Goal: Task Accomplishment & Management: Manage account settings

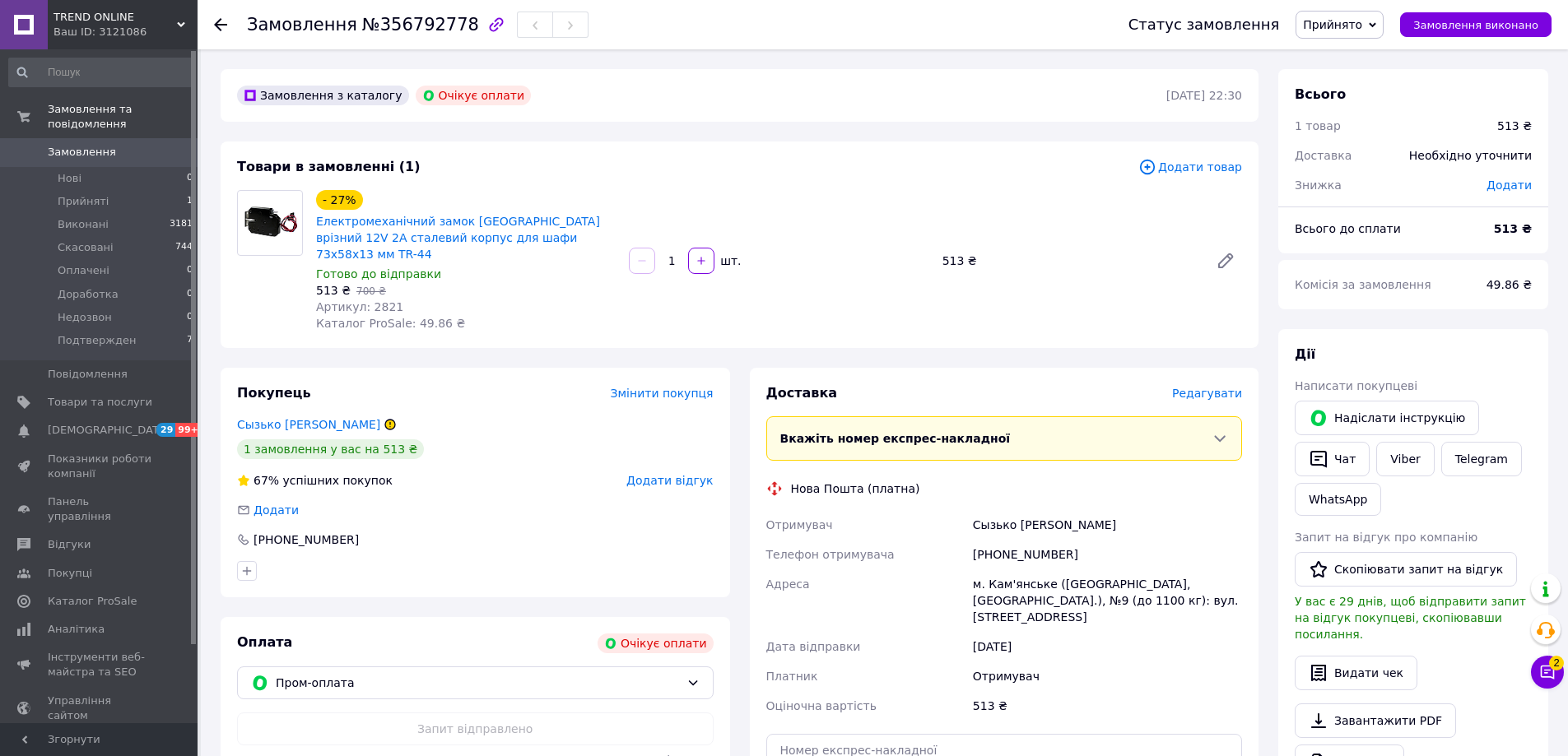
click at [210, 25] on div "Замовлення №356792778 Статус замовлення Прийнято Виконано Скасовано Оплачено До…" at bounding box center [883, 24] width 1370 height 50
click at [214, 23] on icon at bounding box center [221, 25] width 14 height 14
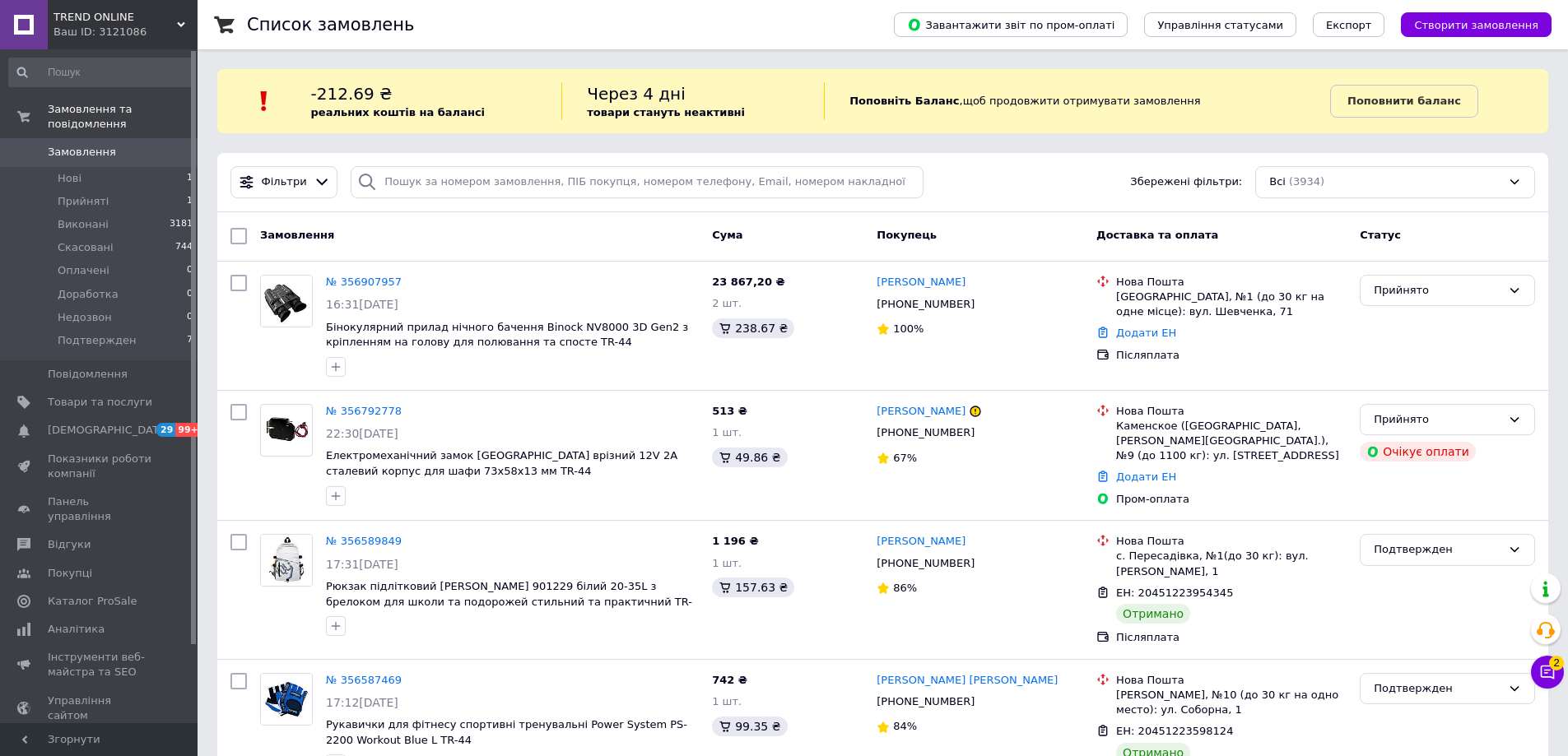
click at [1563, 672] on button "Чат з покупцем 2" at bounding box center [1548, 672] width 33 height 33
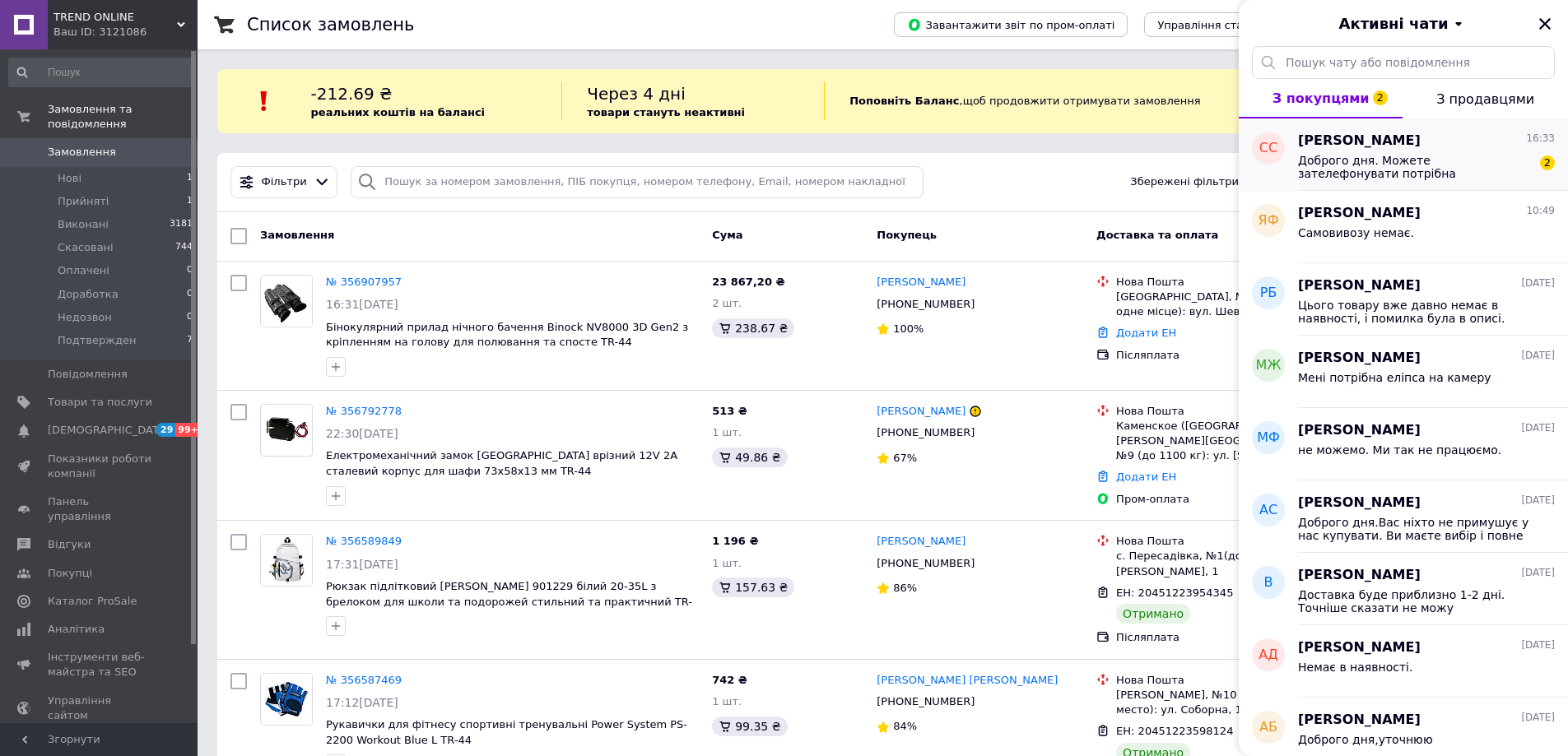
click at [1305, 145] on span "[PERSON_NAME]" at bounding box center [1359, 140] width 123 height 19
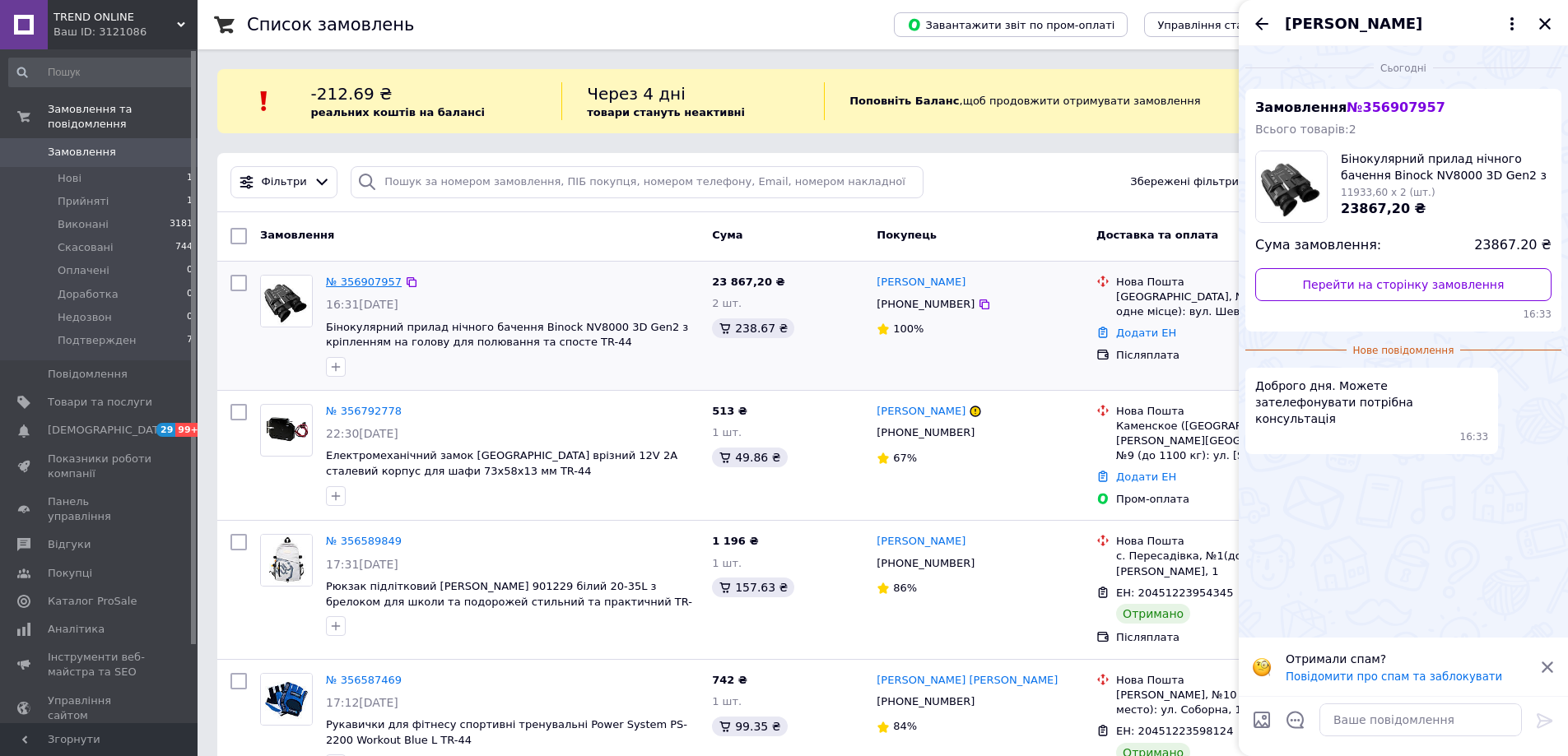
click at [381, 281] on link "№ 356907957" at bounding box center [363, 282] width 76 height 13
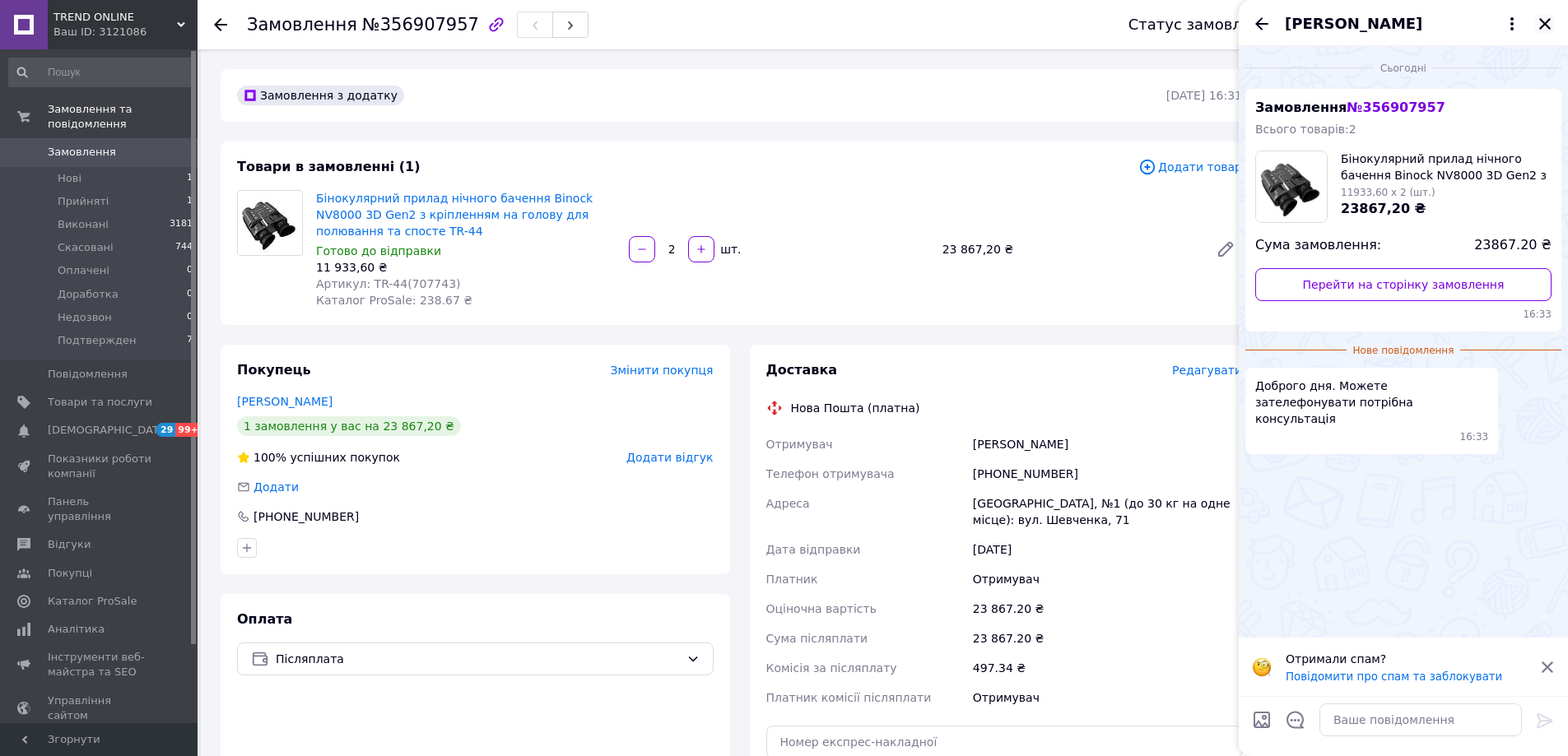
click at [1536, 23] on button "Закрити" at bounding box center [1545, 23] width 19 height 19
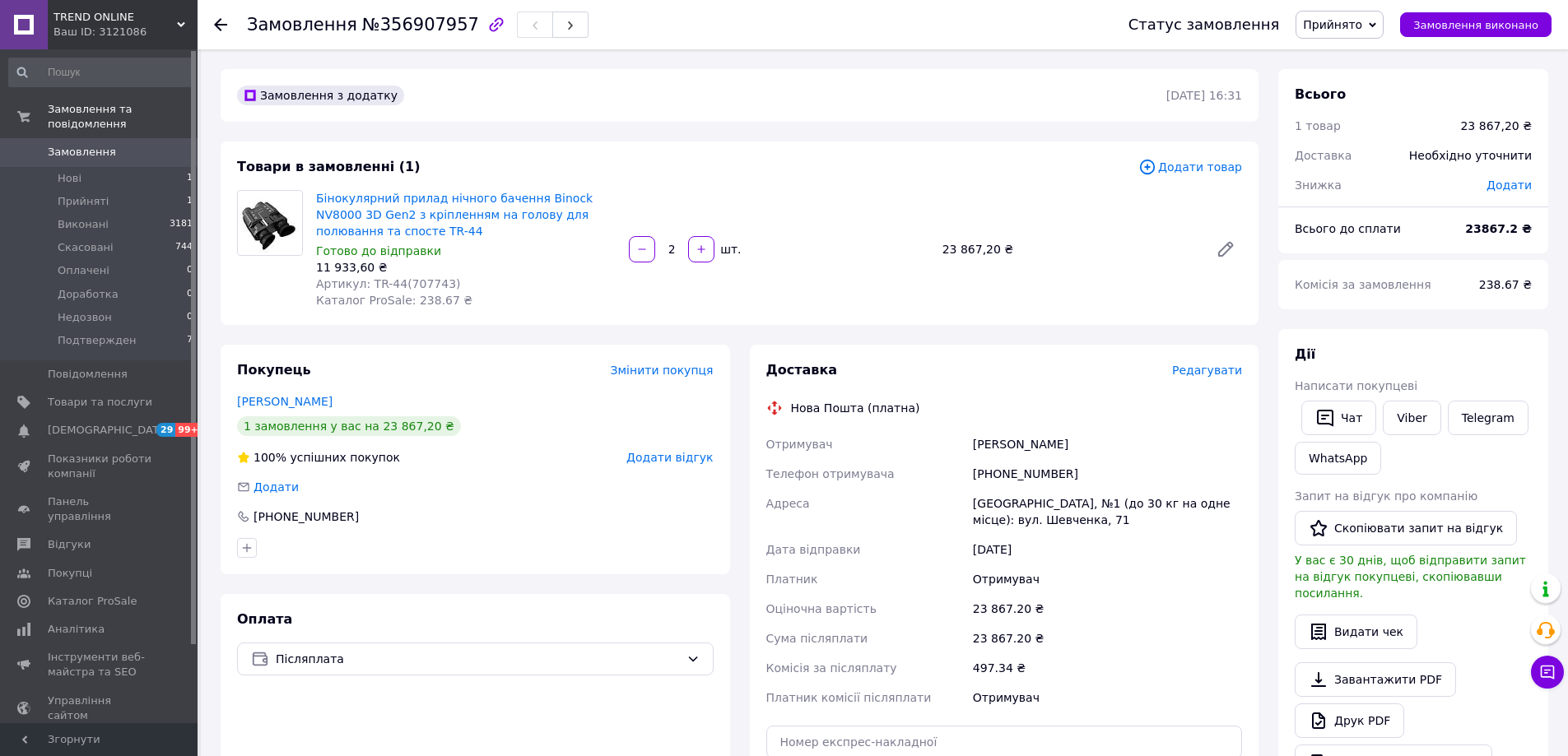
click at [415, 284] on span "Артикул: TR-44(707743)" at bounding box center [388, 284] width 145 height 14
copy span "707743"
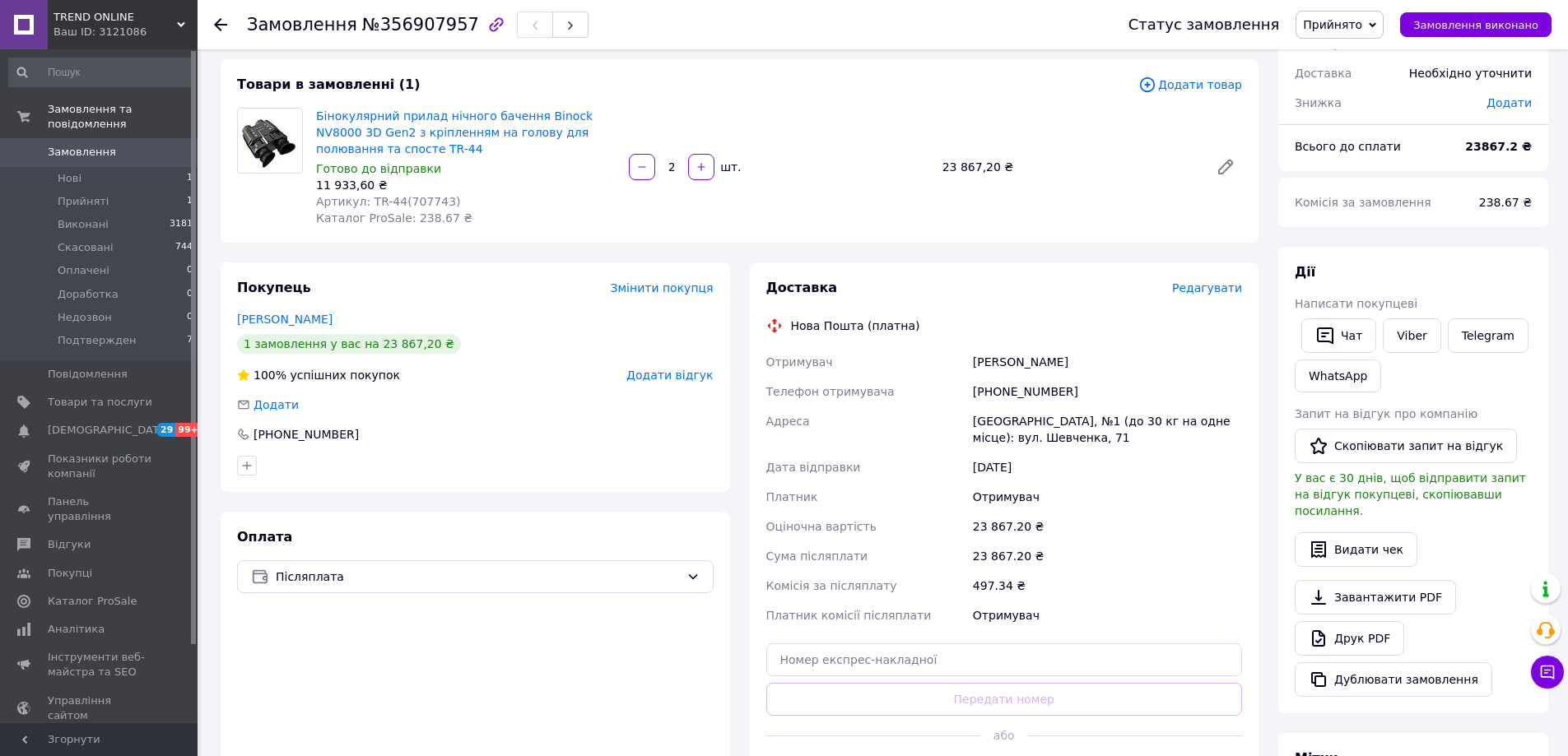
click at [1011, 392] on div "[PHONE_NUMBER]" at bounding box center [1107, 392] width 276 height 29
copy div "[PHONE_NUMBER]"
click at [558, 529] on div "Покупець Змінити покупця [PERSON_NAME] 1 замовлення у вас на 23 867,20 ₴ 100% у…" at bounding box center [475, 533] width 510 height 543
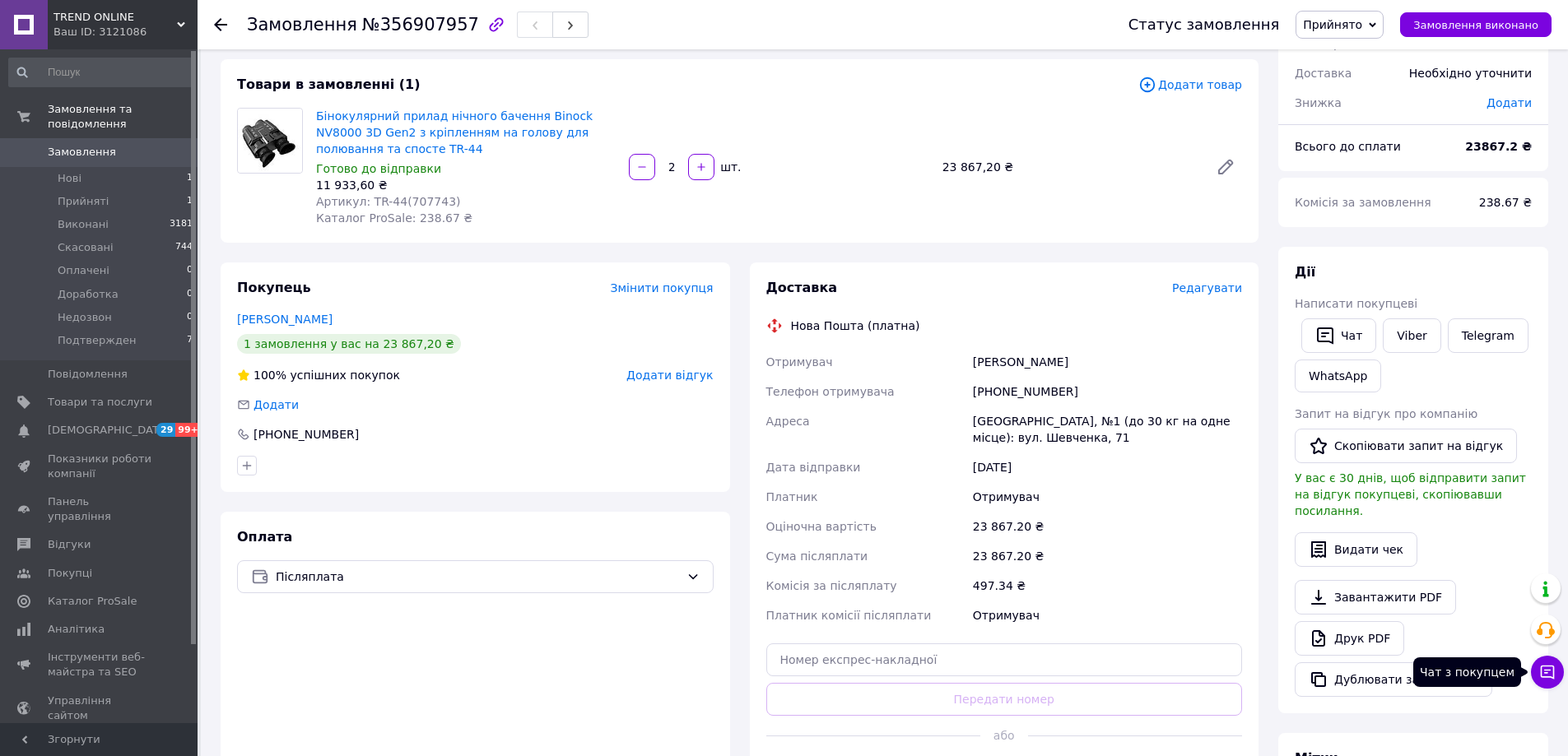
click at [1549, 676] on icon at bounding box center [1548, 672] width 14 height 14
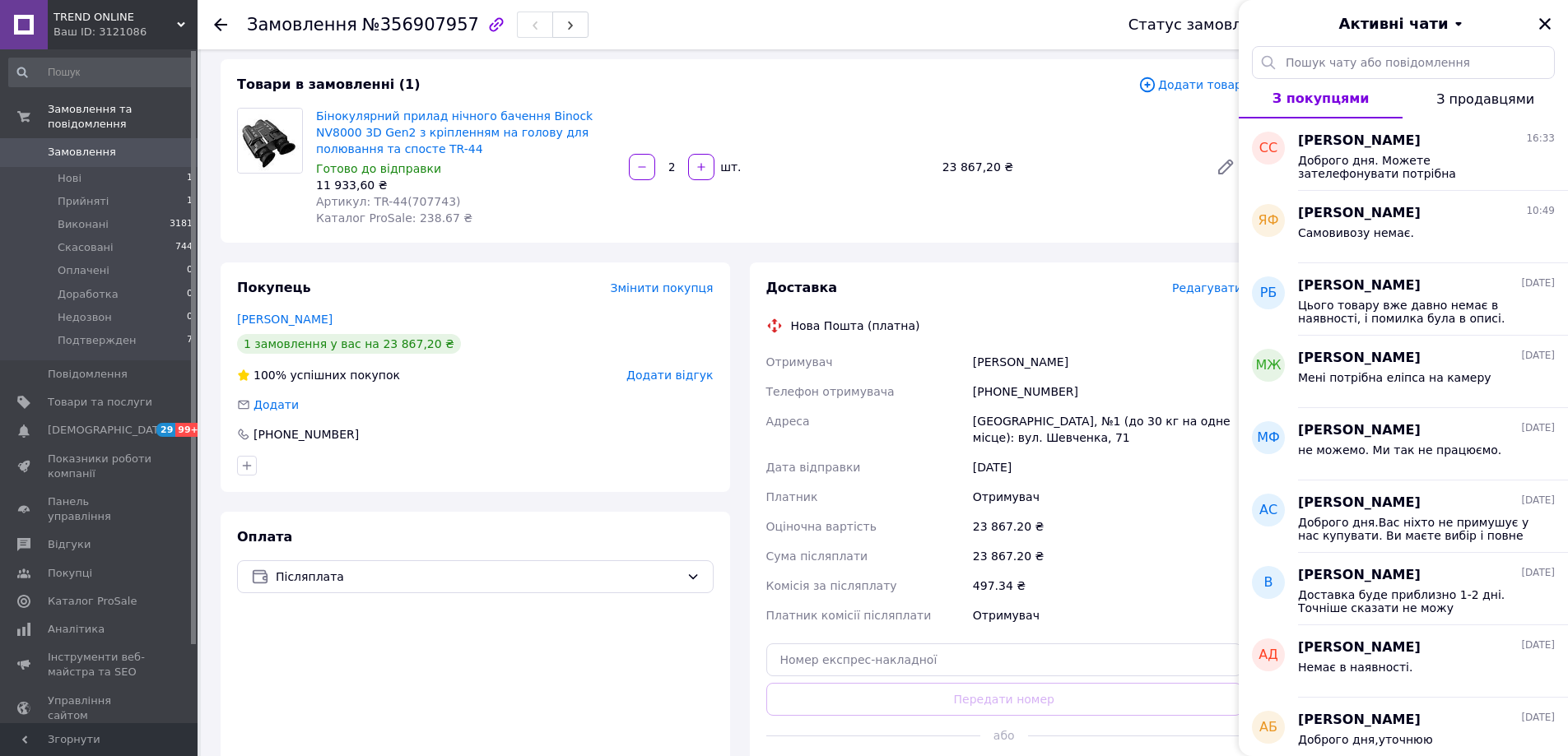
click at [850, 262] on div "Доставка Редагувати Нова Пошта (платна) Отримувач [PERSON_NAME] Телефон отримув…" at bounding box center [1004, 533] width 510 height 543
click at [1537, 19] on button "Закрити" at bounding box center [1545, 23] width 19 height 19
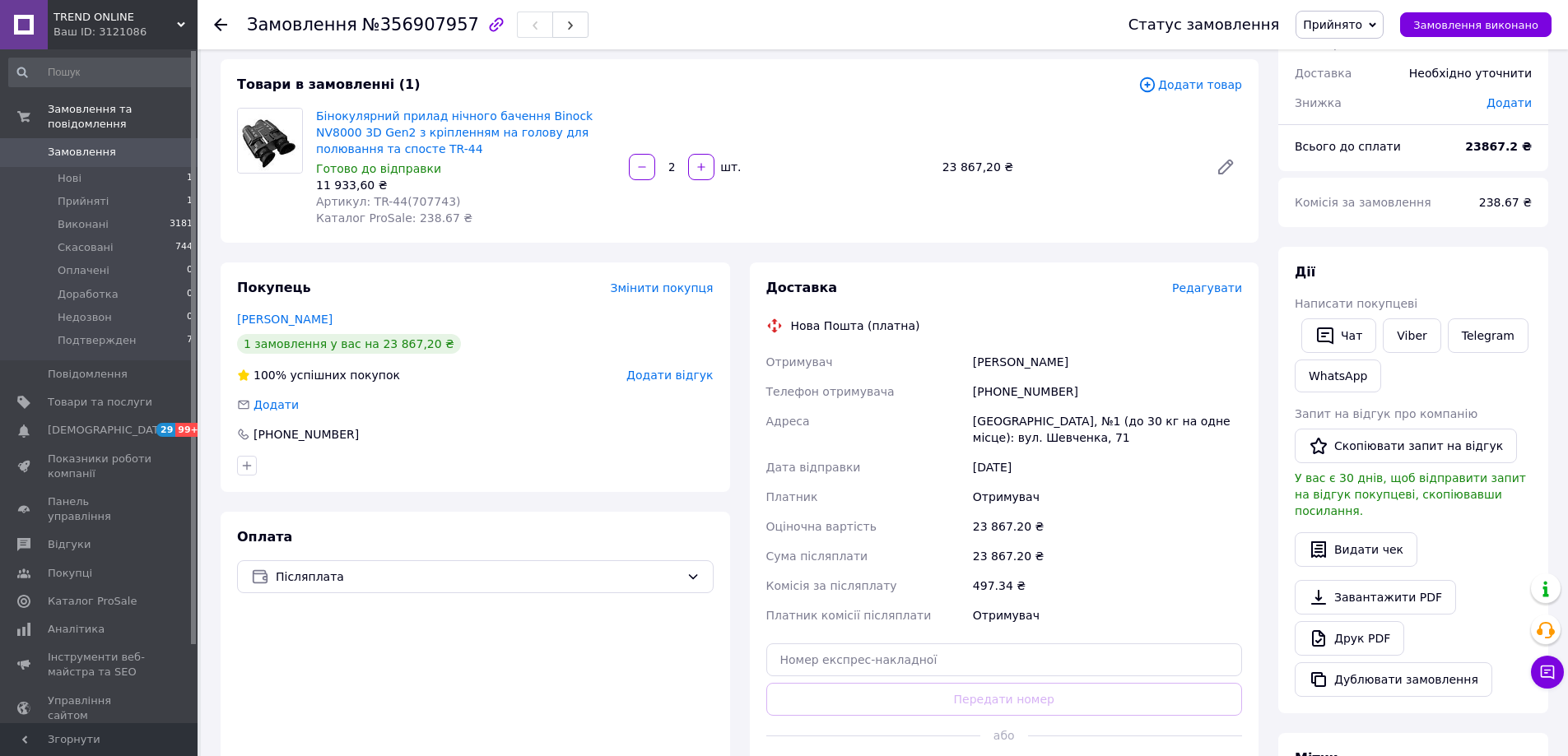
click at [1042, 396] on div "[PHONE_NUMBER]" at bounding box center [1107, 392] width 276 height 29
copy div "[PHONE_NUMBER]"
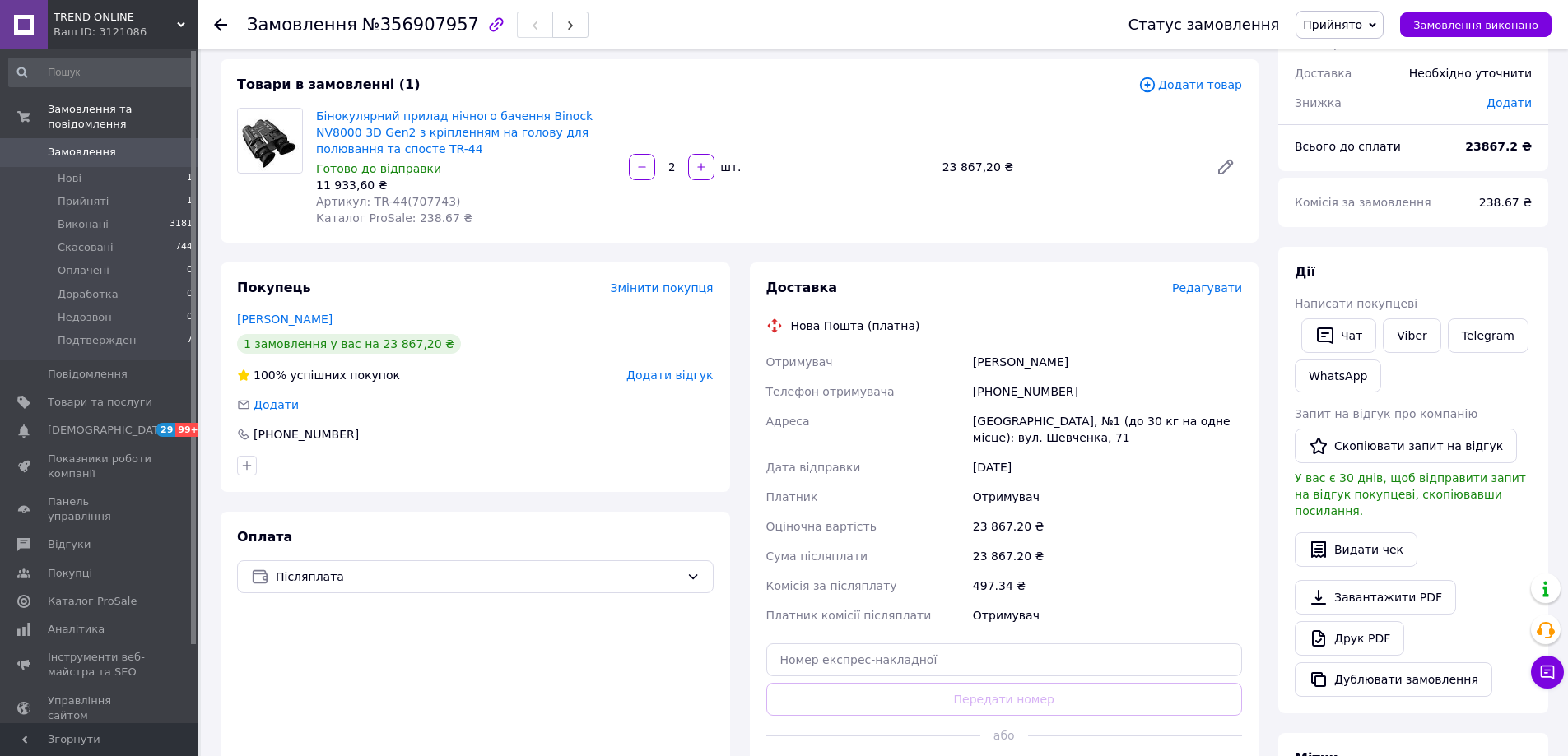
click at [726, 525] on div "Оплата Післяплата" at bounding box center [475, 659] width 510 height 294
click at [387, 469] on div at bounding box center [476, 466] width 483 height 26
click at [543, 259] on div "Замовлення з додатку [DATE] 16:31 Товари в замовленні (1) Додати товар Бінокуля…" at bounding box center [739, 548] width 1057 height 1125
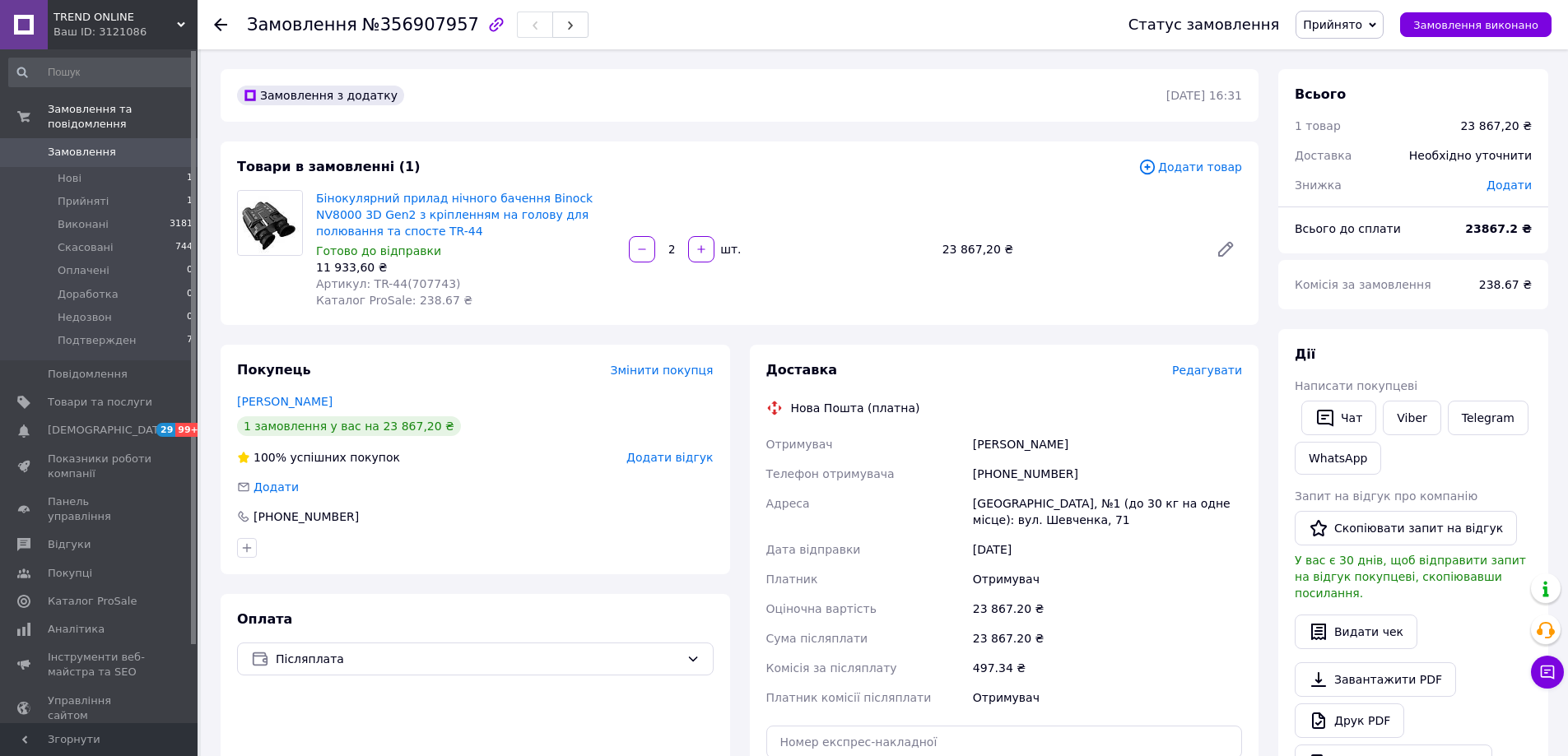
click at [585, 336] on div "Замовлення з додатку [DATE] 16:31 Товари в замовленні (1) Додати товар Бінокуля…" at bounding box center [739, 631] width 1057 height 1125
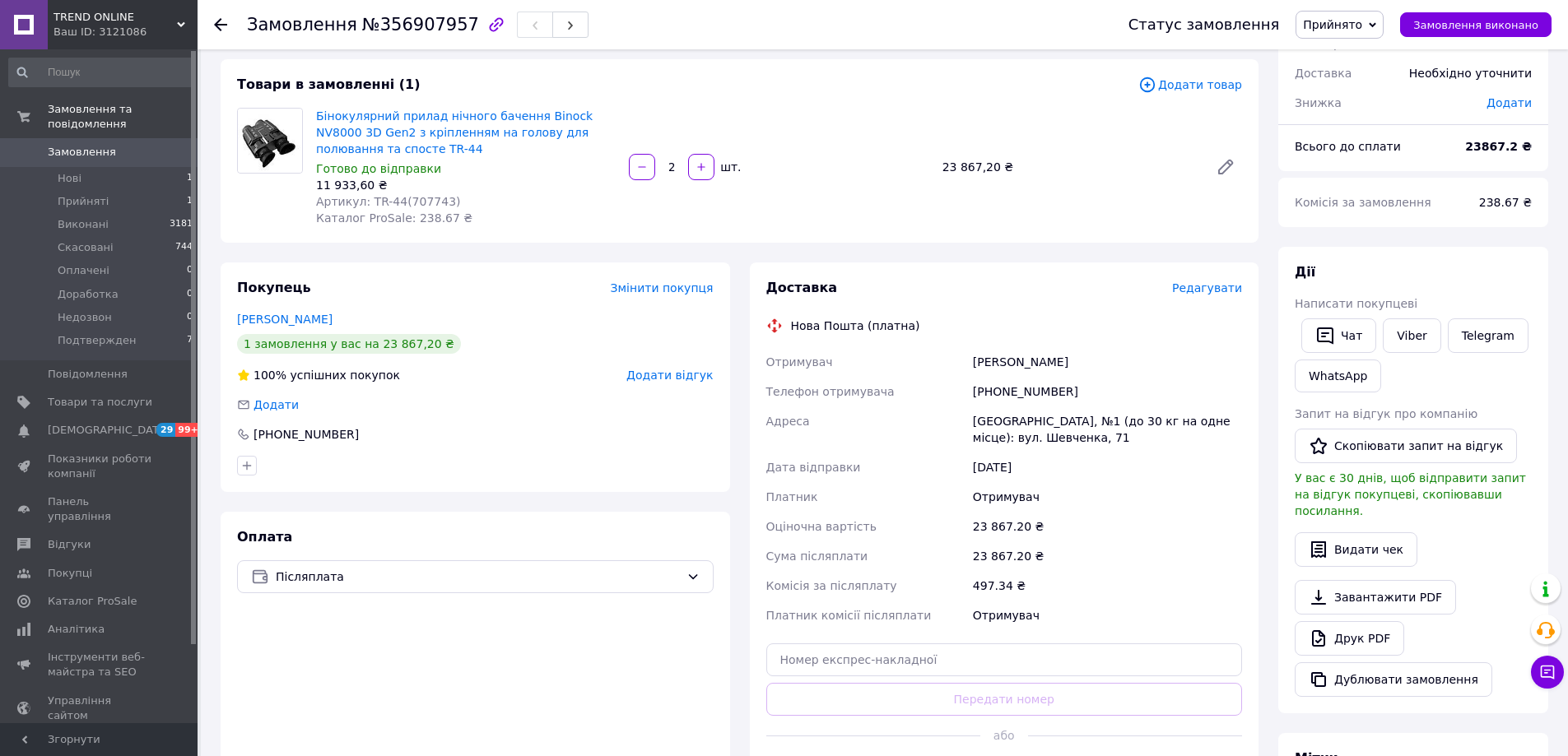
click at [535, 434] on div "[PHONE_NUMBER]" at bounding box center [475, 435] width 477 height 17
click at [396, 634] on div "Оплата Післяплата" at bounding box center [475, 659] width 510 height 294
click at [346, 513] on div "Оплата Післяплата" at bounding box center [475, 659] width 510 height 294
click at [396, 248] on div "Замовлення з додатку [DATE] 16:31 Товари в замовленні (1) Додати товар Бінокуля…" at bounding box center [739, 548] width 1057 height 1125
click at [994, 353] on div "[PERSON_NAME]" at bounding box center [1107, 361] width 276 height 29
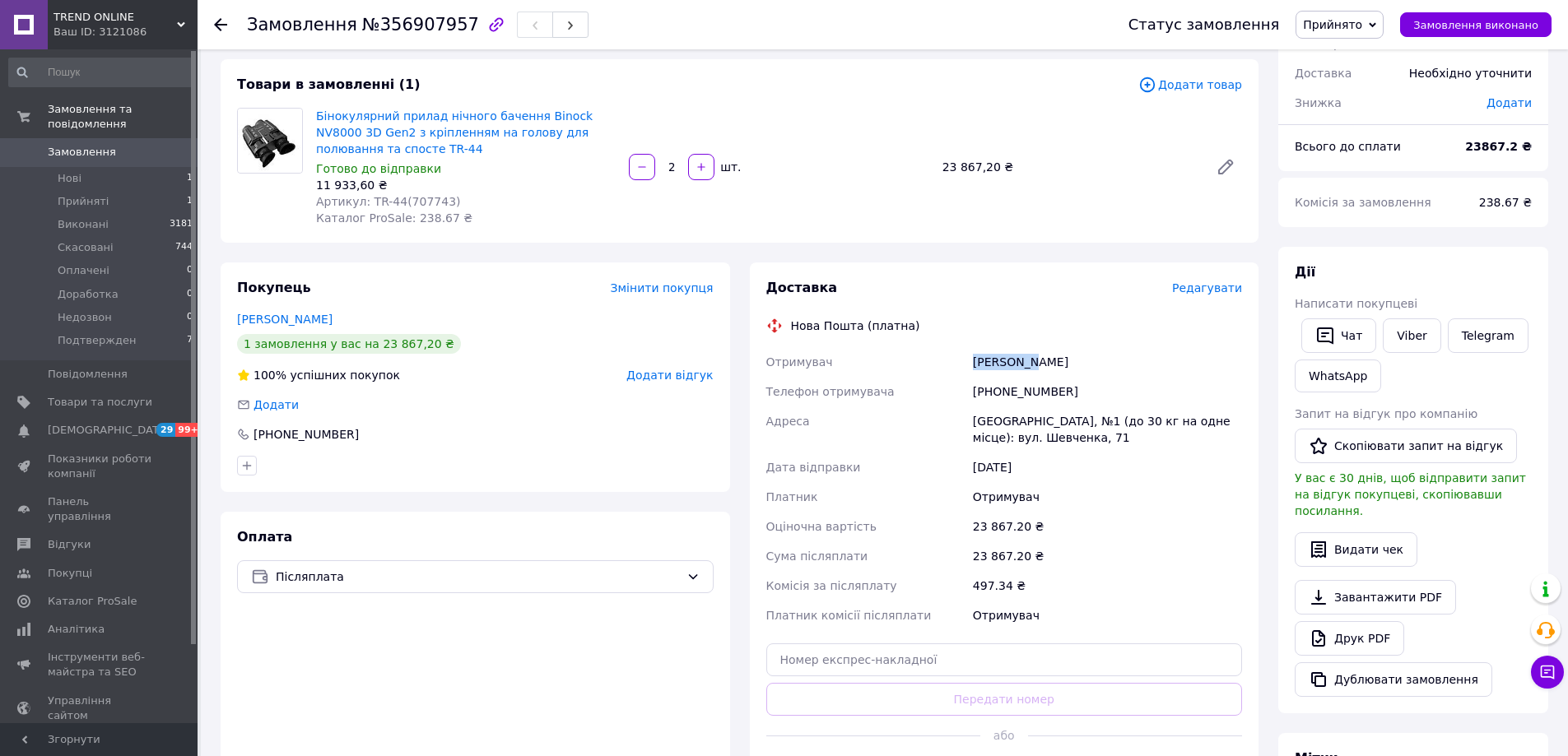
click at [994, 353] on div "[PERSON_NAME]" at bounding box center [1107, 361] width 276 height 29
click at [993, 358] on div "[PERSON_NAME]" at bounding box center [1107, 361] width 276 height 29
drag, startPoint x: 998, startPoint y: 390, endPoint x: 1067, endPoint y: 390, distance: 69.0
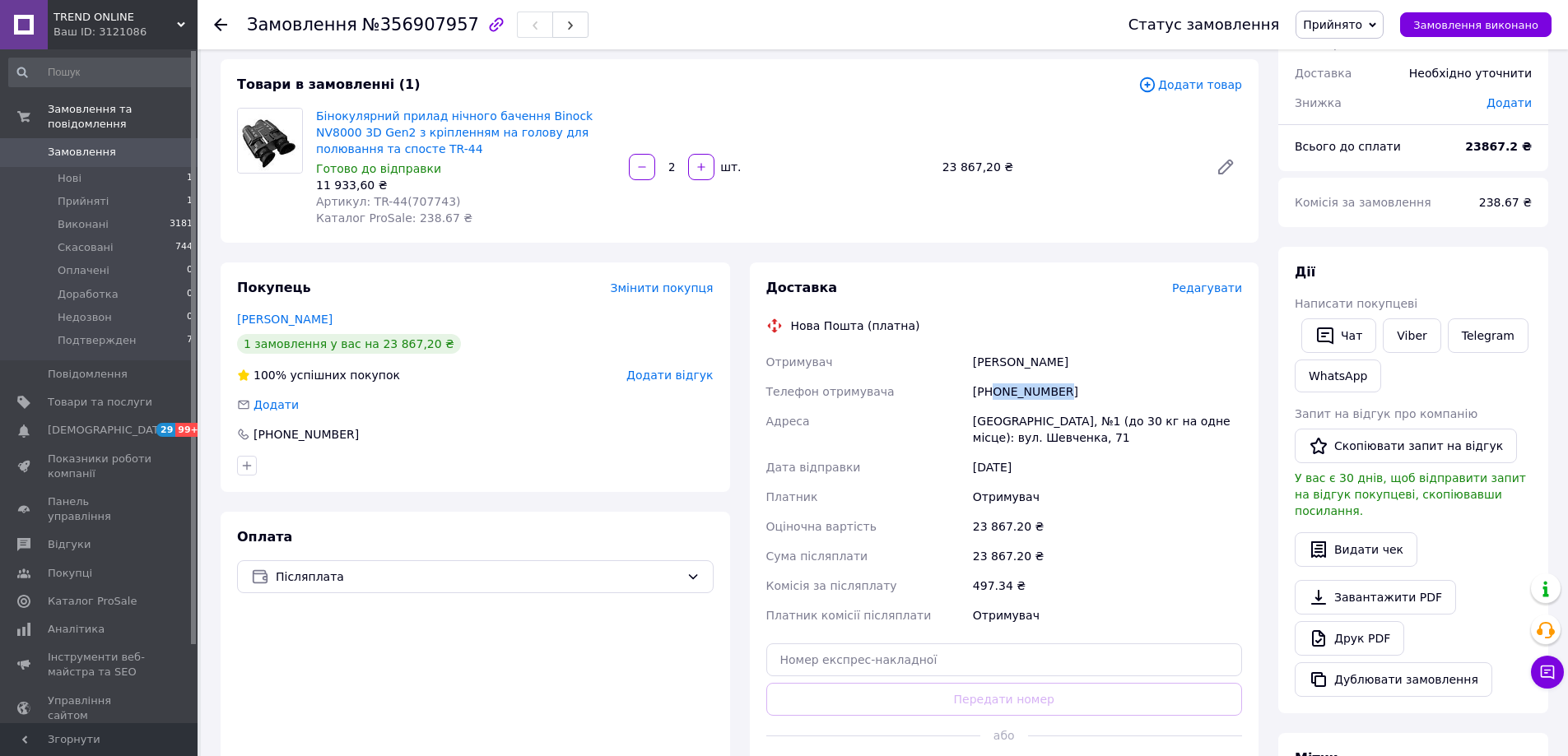
click at [1067, 390] on div "[PHONE_NUMBER]" at bounding box center [1107, 392] width 276 height 29
click at [417, 201] on span "Артикул: TR-44(707743)" at bounding box center [388, 202] width 145 height 14
copy span "707743"
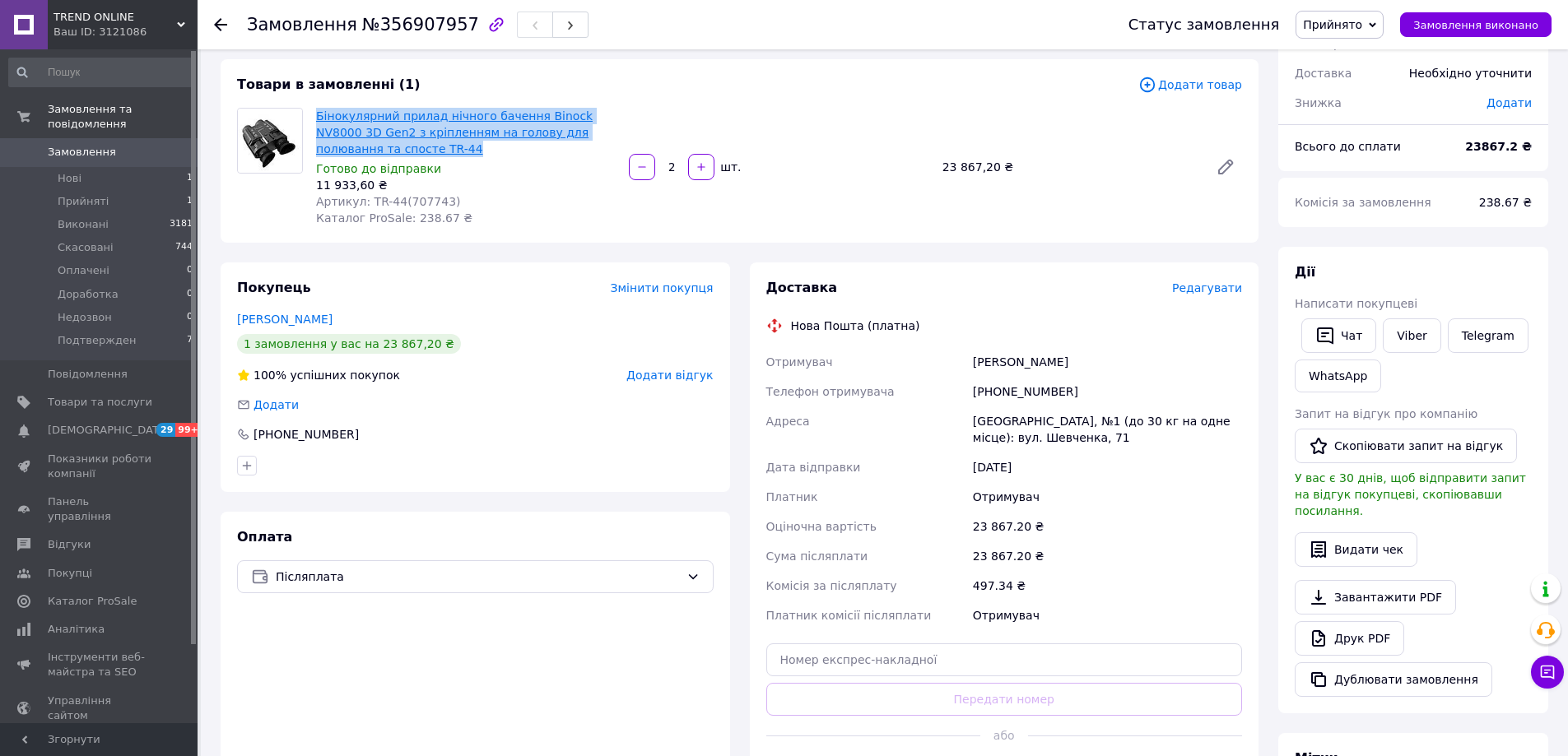
drag, startPoint x: 389, startPoint y: 142, endPoint x: 316, endPoint y: 107, distance: 81.0
click at [316, 108] on span "Бінокулярний прилад нічного бачення Binock NV8000 3D Gen2 з кріпленням на голов…" at bounding box center [465, 132] width 299 height 50
copy link "Бінокулярний прилад нічного бачення Binock NV8000 3D Gen2 з кріпленням на голов…"
click at [225, 34] on div at bounding box center [231, 24] width 33 height 50
click at [217, 21] on use at bounding box center [221, 25] width 14 height 14
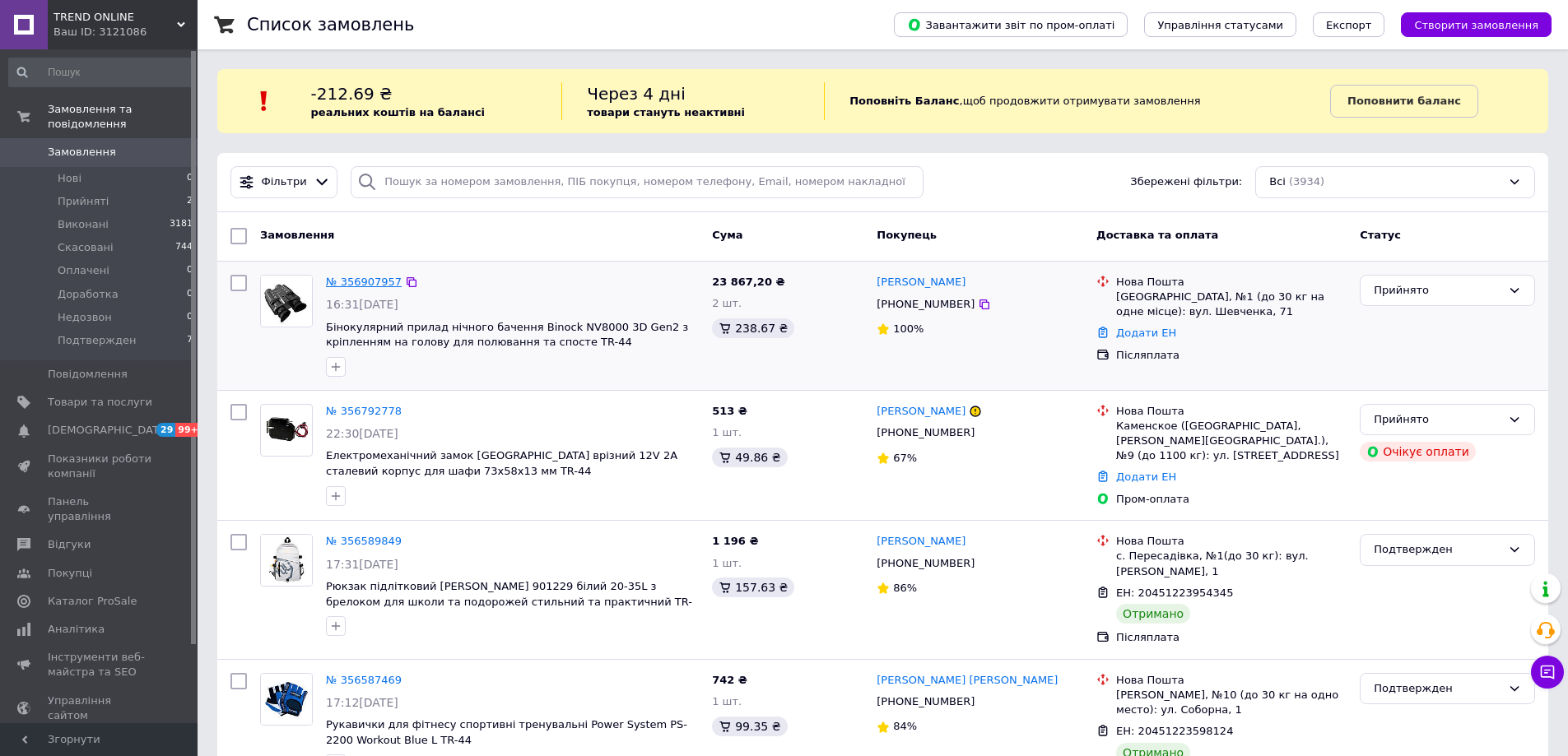
click at [359, 282] on link "№ 356907957" at bounding box center [363, 282] width 76 height 13
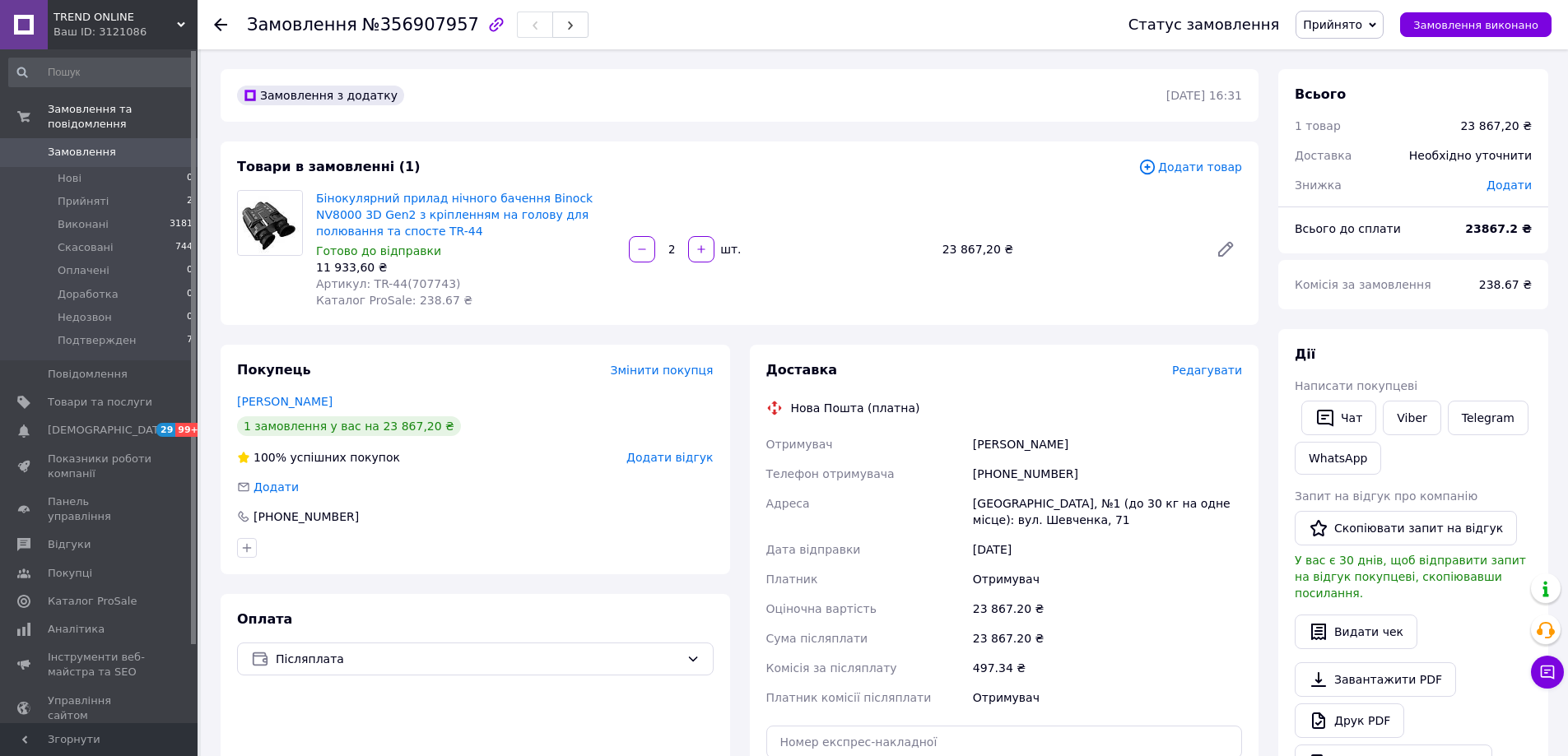
click at [998, 476] on div "[PHONE_NUMBER]" at bounding box center [1107, 473] width 276 height 29
click at [998, 475] on div "[PHONE_NUMBER]" at bounding box center [1107, 473] width 276 height 29
copy div "[PHONE_NUMBER]"
click at [441, 532] on div "Покупець Змінити покупця [PERSON_NAME] 1 замовлення у вас на 23 867,20 ₴ 100% у…" at bounding box center [475, 460] width 510 height 230
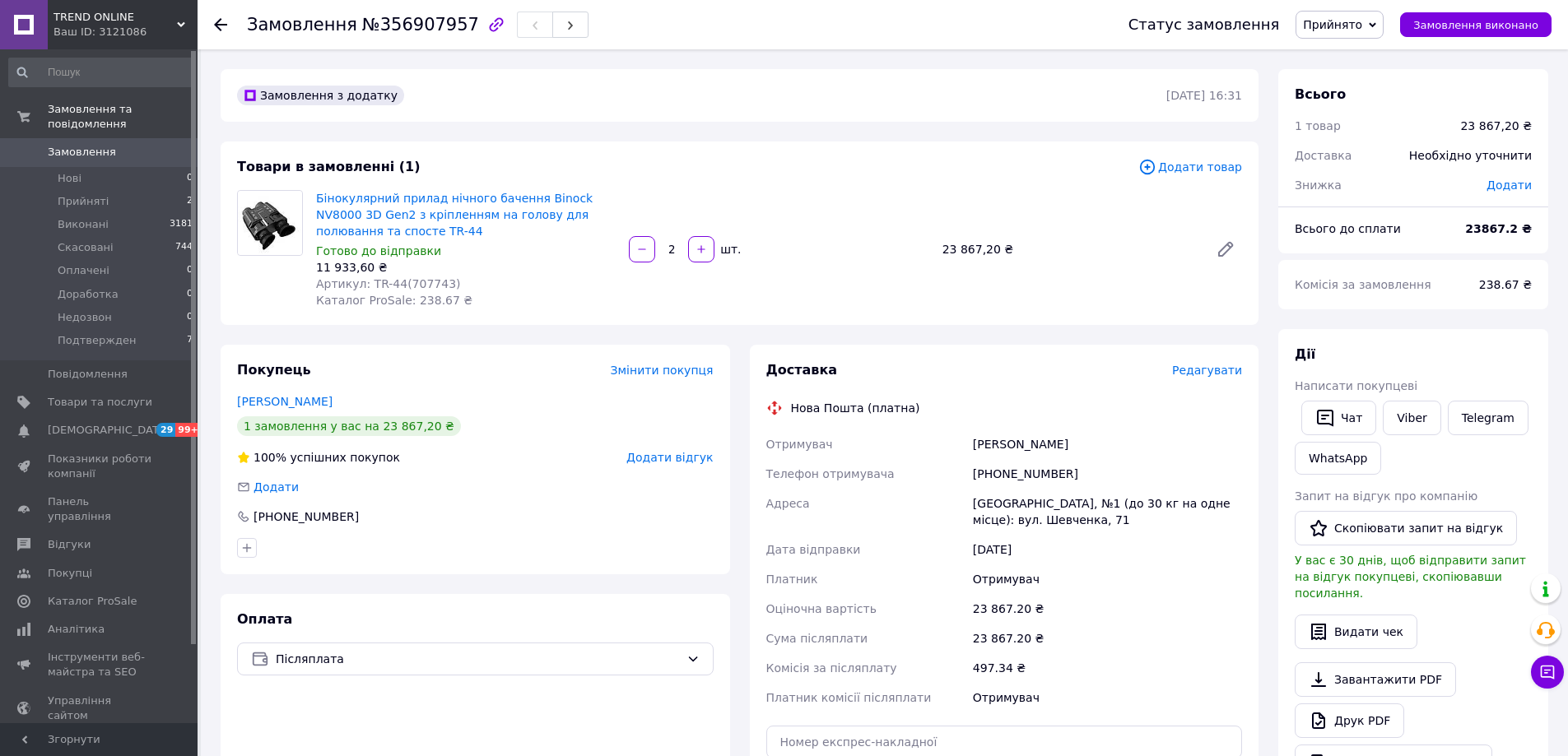
drag, startPoint x: 1365, startPoint y: 26, endPoint x: 1355, endPoint y: 40, distance: 17.2
click at [1362, 26] on span "Прийнято" at bounding box center [1332, 25] width 59 height 14
click at [1347, 180] on li "Подтвержден" at bounding box center [1343, 180] width 95 height 24
click at [997, 498] on div "[GEOGRAPHIC_DATA], №1 (до 30 кг на одне місце): вул. Шевченка, 71" at bounding box center [1107, 511] width 276 height 46
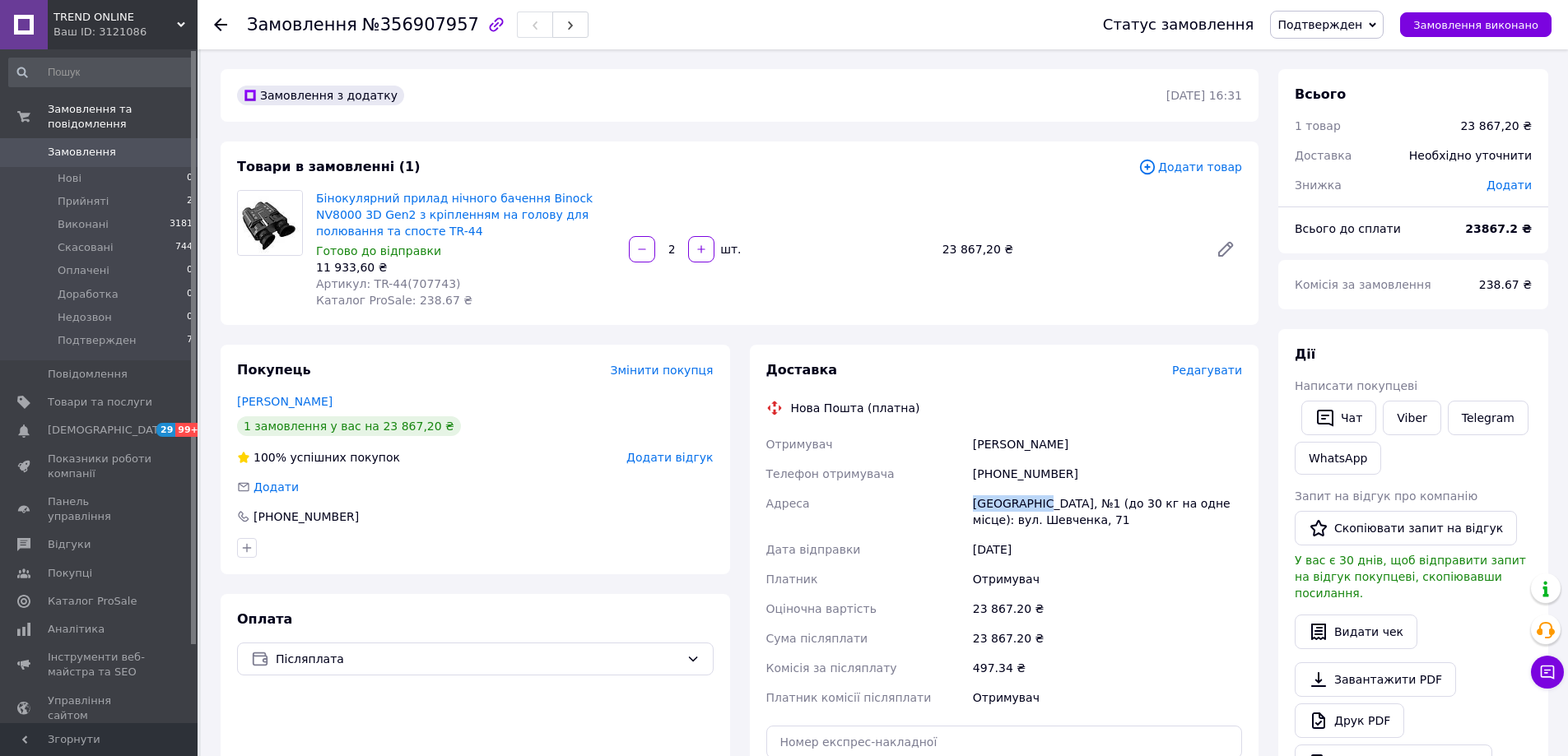
copy div "[GEOGRAPHIC_DATA]"
click at [1040, 443] on div "[PERSON_NAME]" at bounding box center [1107, 444] width 276 height 29
copy div "[PERSON_NAME]"
click at [993, 435] on div "[PERSON_NAME]" at bounding box center [1107, 444] width 276 height 29
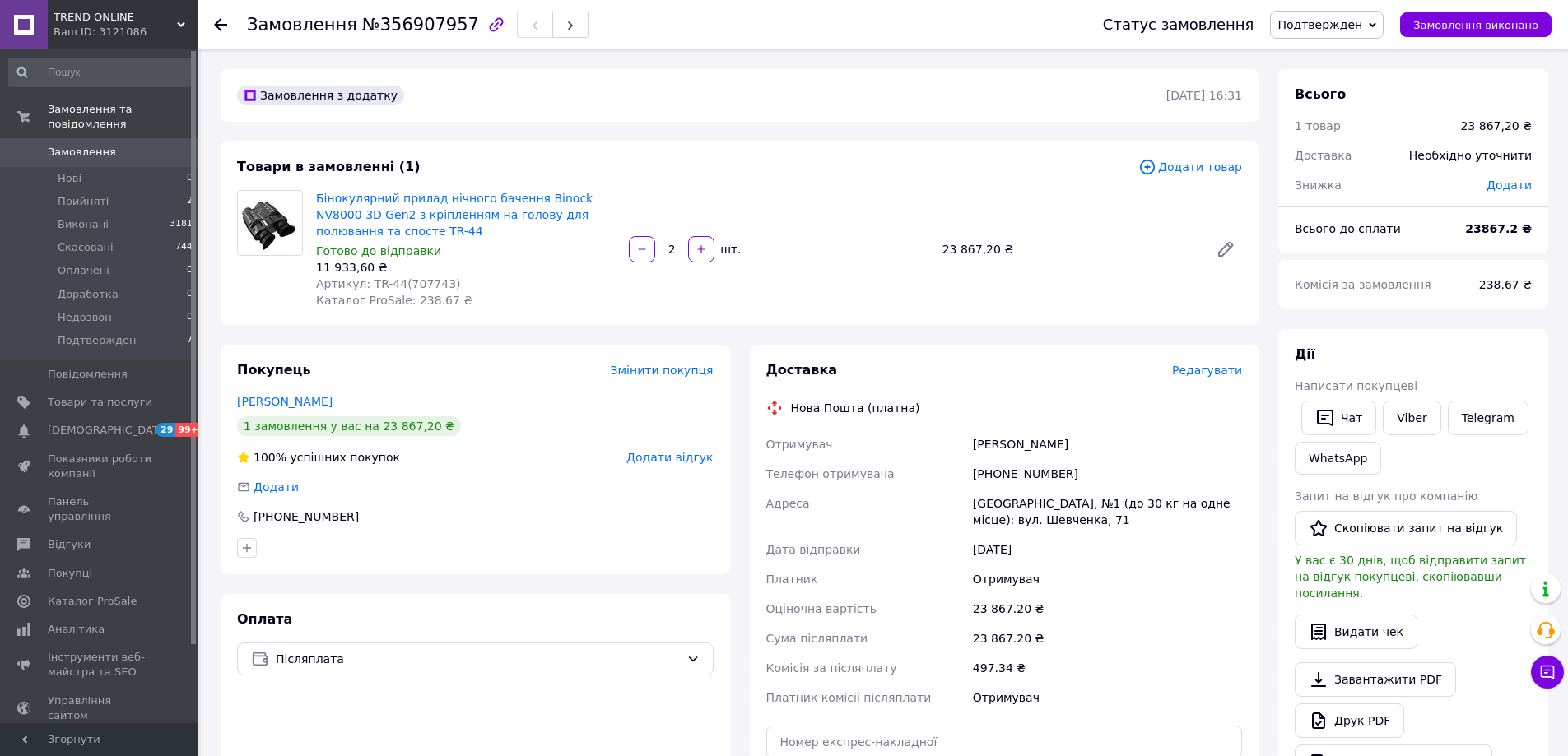
click at [992, 438] on div "[PERSON_NAME]" at bounding box center [1107, 444] width 276 height 29
copy div "[PERSON_NAME]"
drag, startPoint x: 961, startPoint y: 472, endPoint x: 1102, endPoint y: 468, distance: 141.1
click at [1102, 468] on div "Отримувач [PERSON_NAME] отримувача [PHONE_NUMBER] [GEOGRAPHIC_DATA], №1 (до 30 …" at bounding box center [1005, 571] width 483 height 284
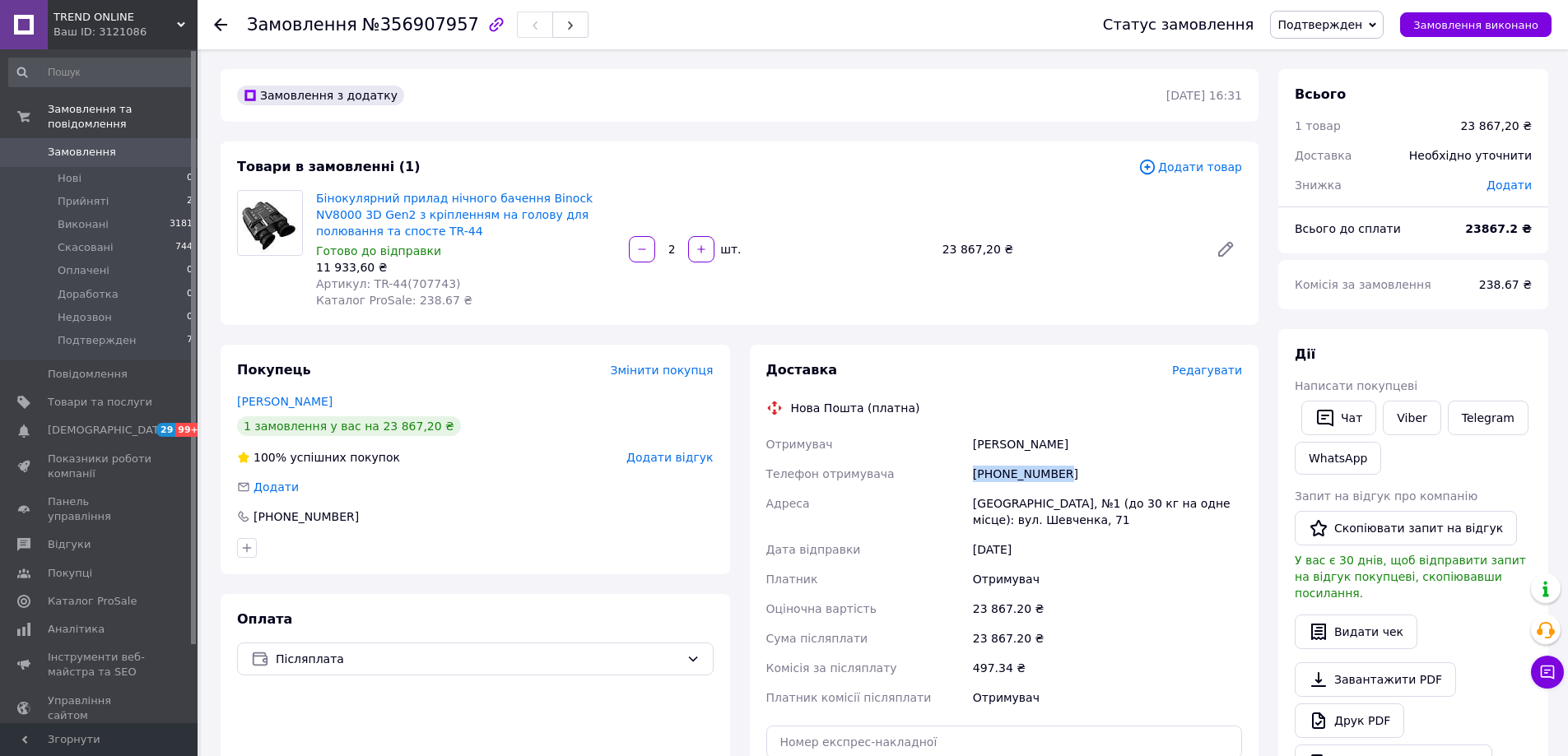
copy div "Телефон отримувача [PHONE_NUMBER]"
click at [219, 19] on icon at bounding box center [221, 25] width 14 height 14
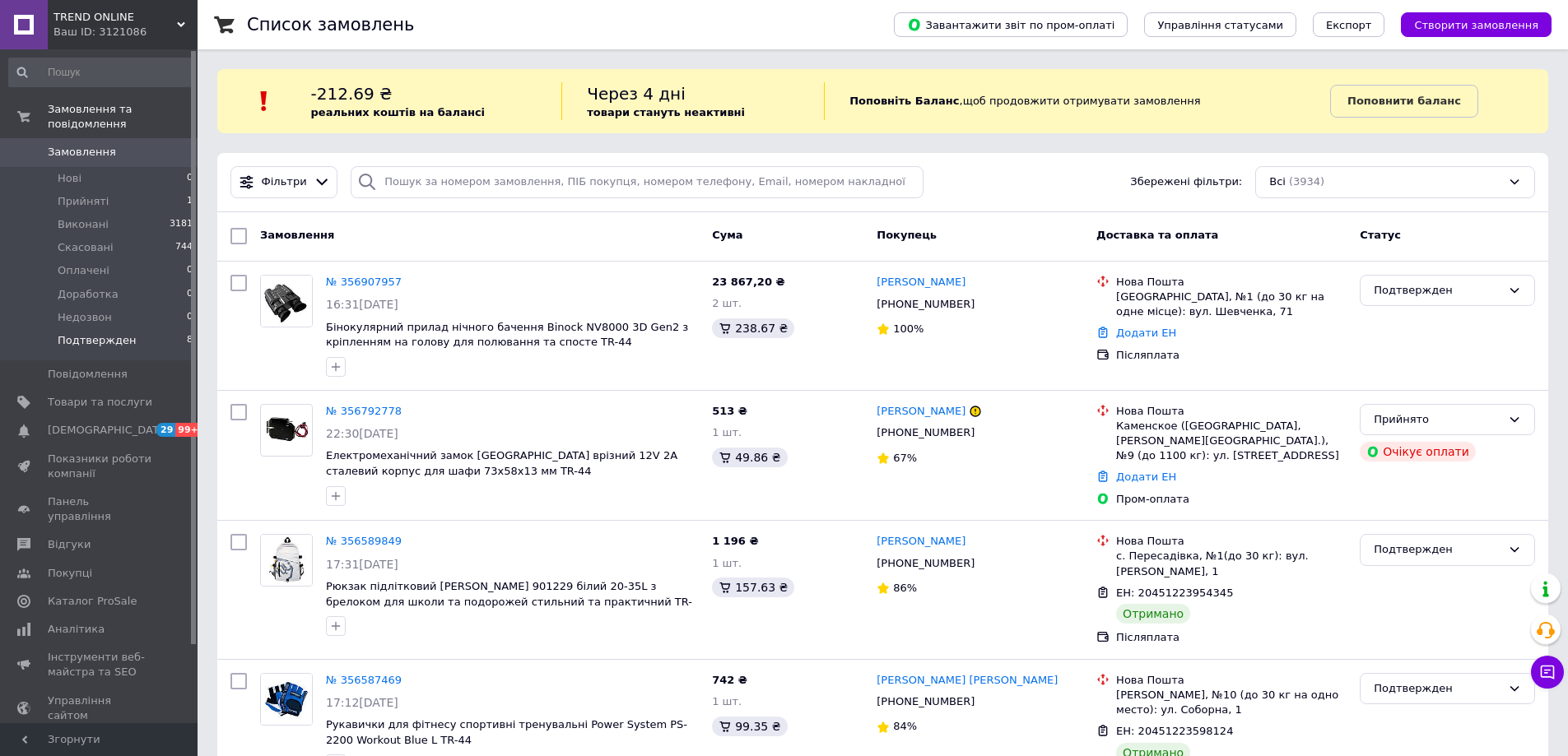
click at [138, 329] on li "Подтвержден 8" at bounding box center [101, 345] width 203 height 31
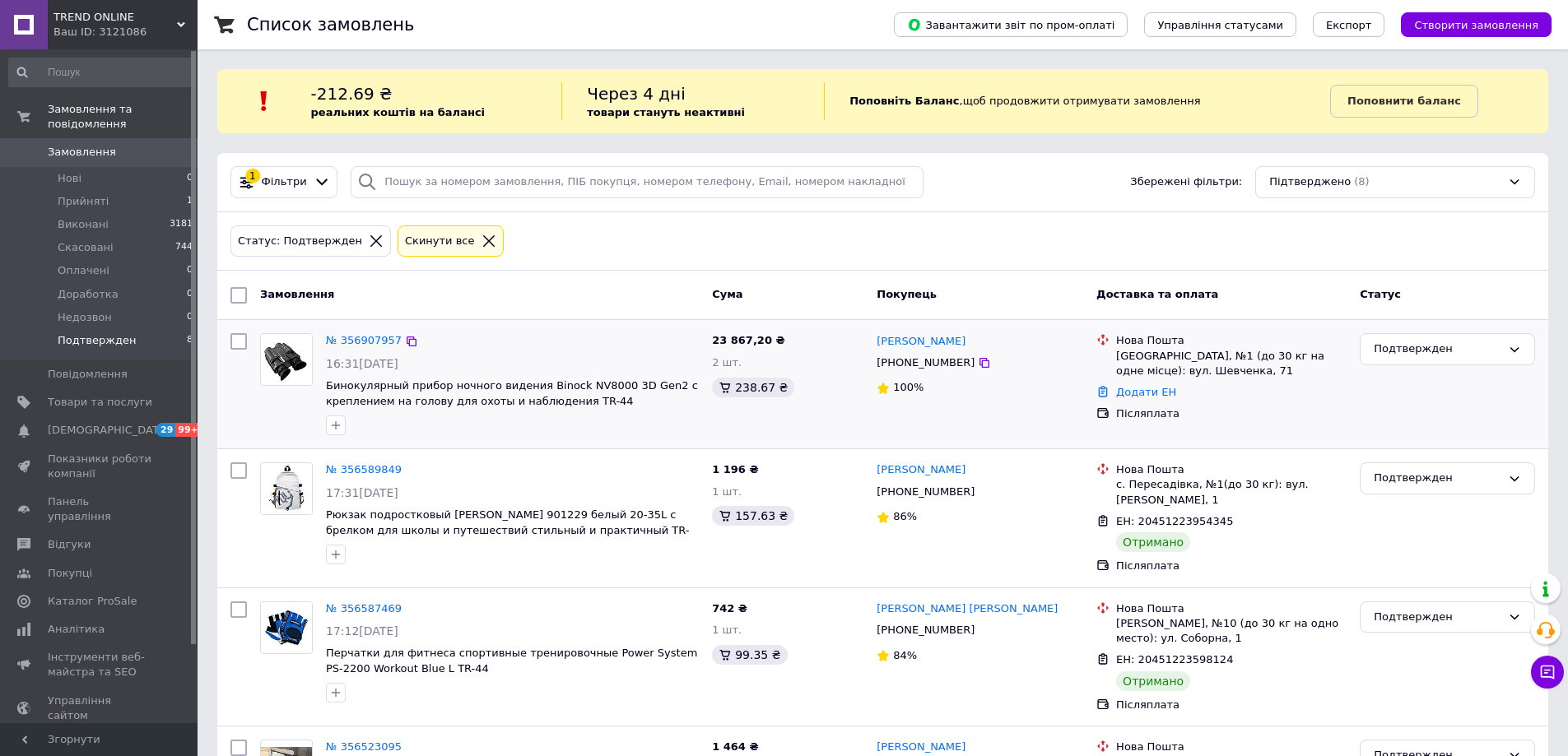
scroll to position [246, 0]
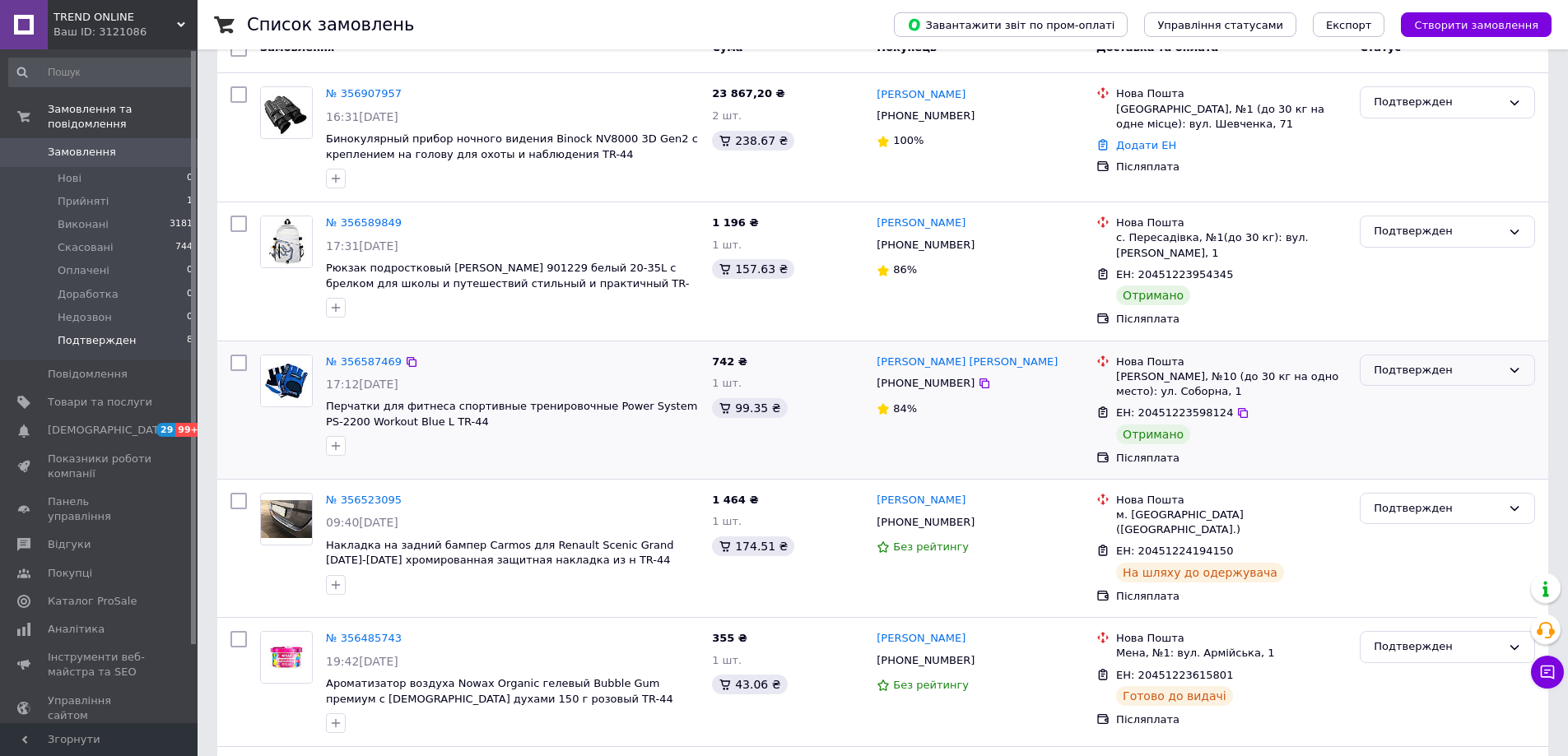
click at [1425, 373] on div "Подтвержден" at bounding box center [1447, 370] width 175 height 32
drag, startPoint x: 1419, startPoint y: 423, endPoint x: 1416, endPoint y: 405, distance: 18.2
click at [1419, 422] on li "Виконано" at bounding box center [1447, 435] width 173 height 30
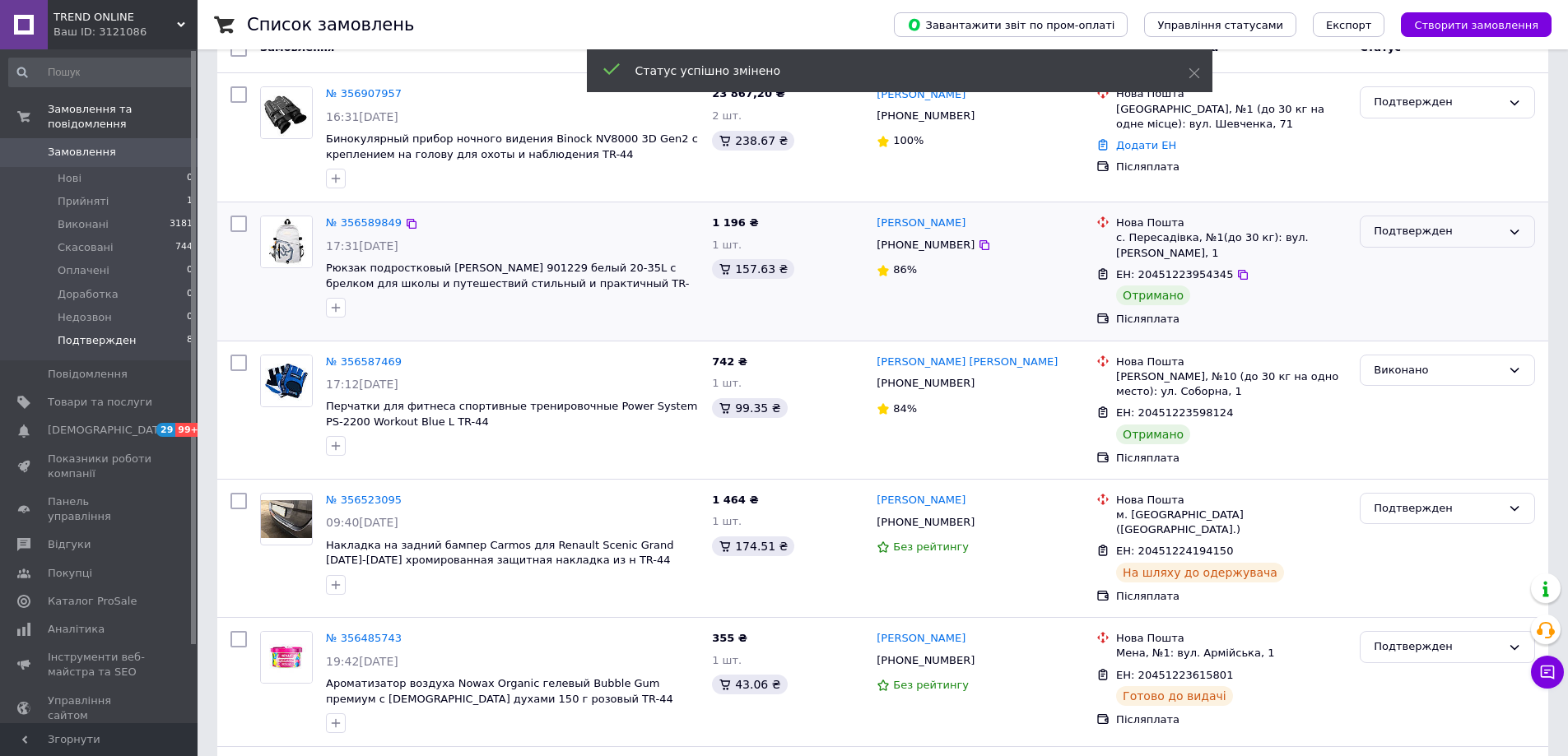
click at [1412, 232] on div "Подтвержден" at bounding box center [1437, 232] width 128 height 18
click at [1401, 292] on li "Виконано" at bounding box center [1447, 295] width 173 height 30
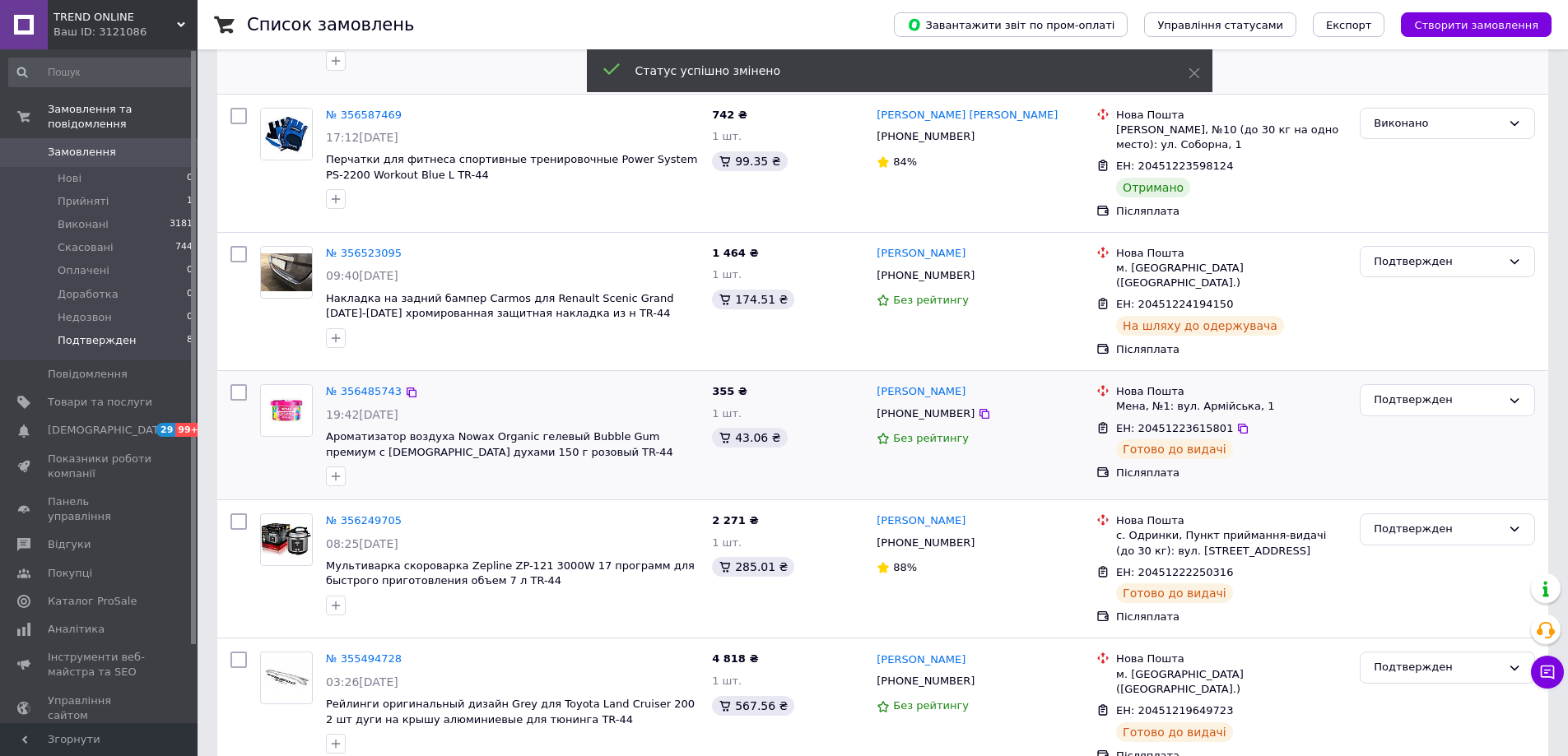
scroll to position [643, 0]
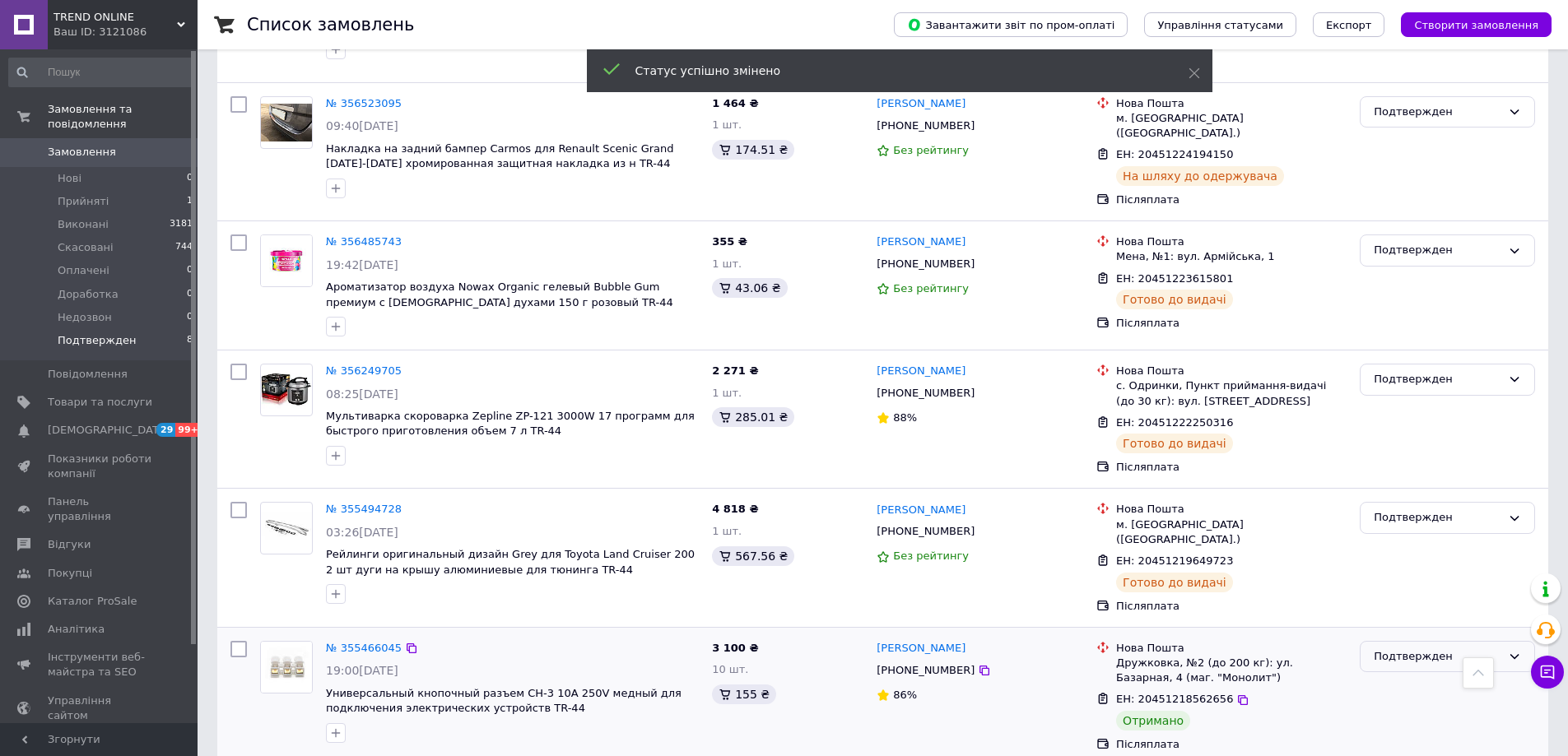
click at [1392, 649] on div "Подтвержден" at bounding box center [1437, 658] width 128 height 18
click at [1381, 701] on ul "Прийнято Виконано Скасовано Оплачено Доработка Недозвон" at bounding box center [1447, 743] width 173 height 136
click at [1382, 706] on li "Виконано" at bounding box center [1447, 721] width 173 height 30
click at [36, 538] on span at bounding box center [23, 545] width 48 height 15
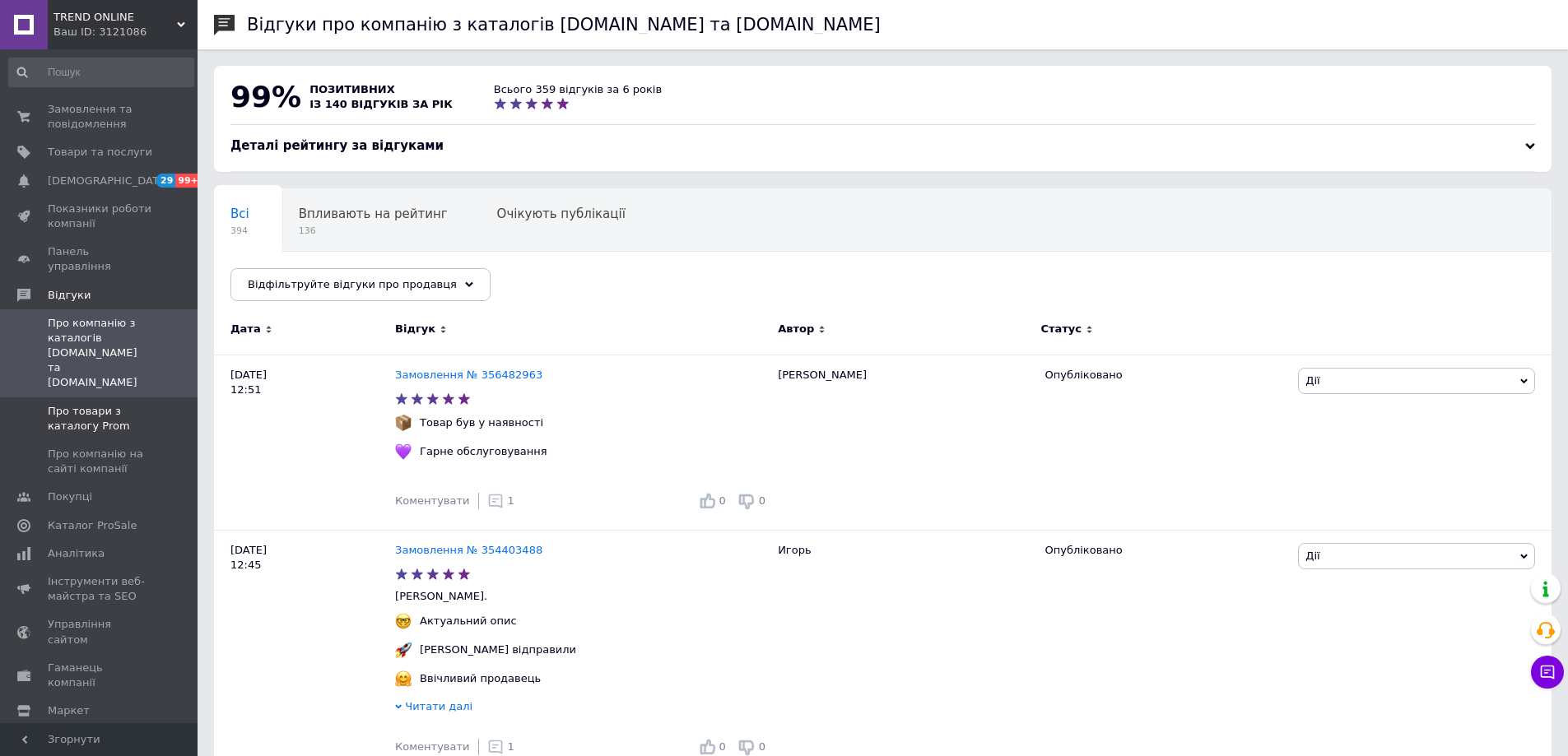
click at [156, 404] on span at bounding box center [174, 419] width 45 height 29
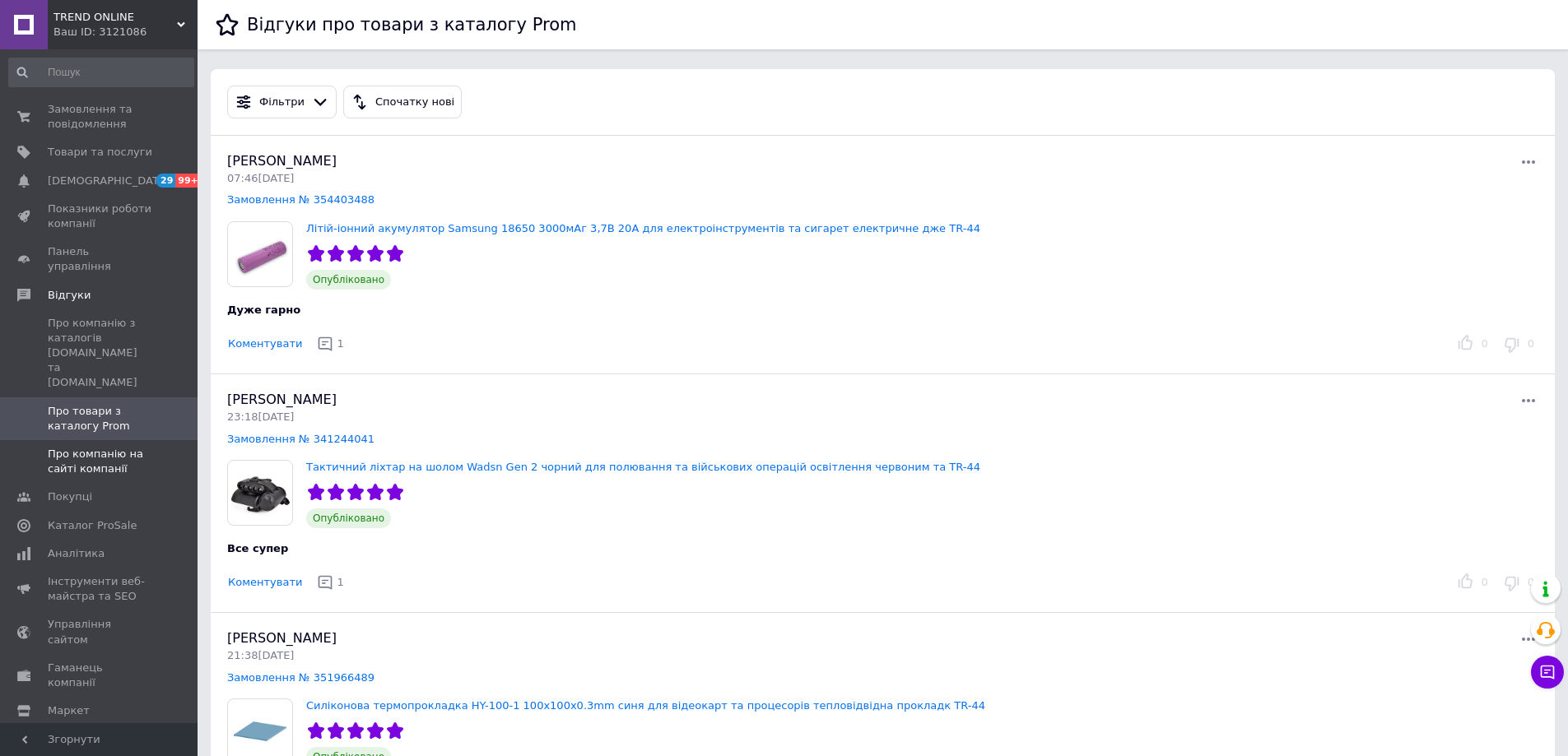
click at [167, 447] on span at bounding box center [174, 462] width 45 height 29
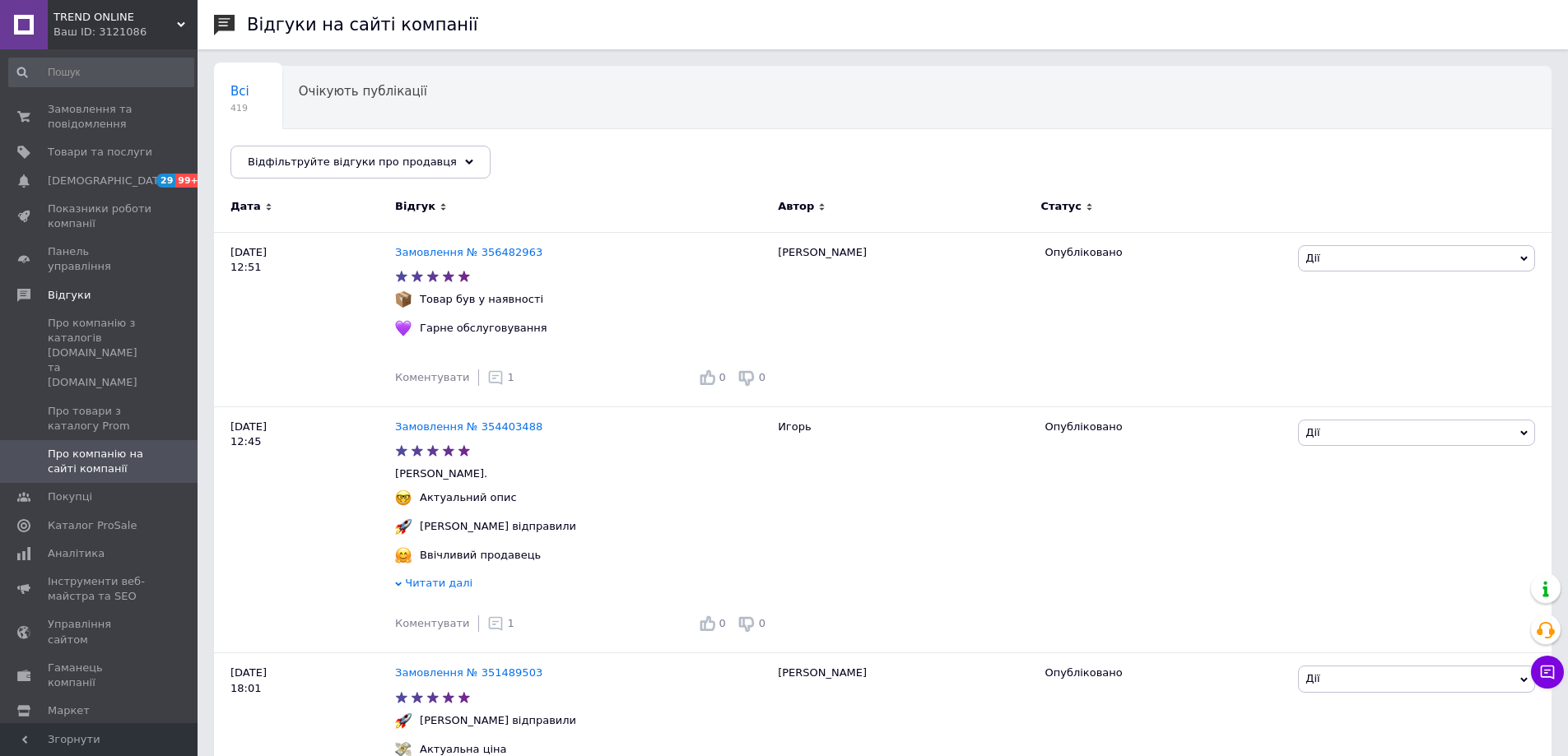
click at [167, 447] on span at bounding box center [174, 462] width 45 height 29
click at [66, 127] on span "Замовлення та повідомлення" at bounding box center [99, 117] width 104 height 29
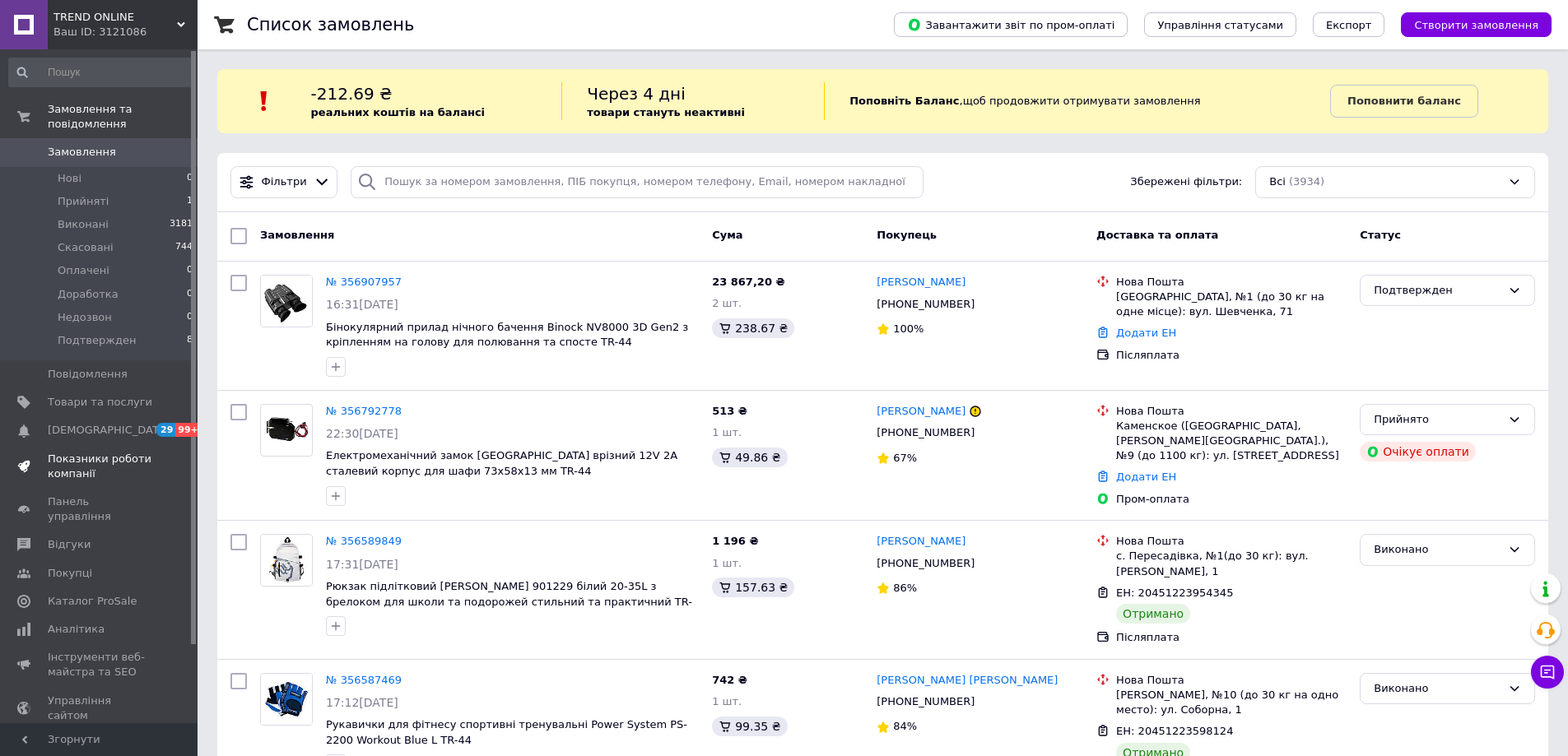
click at [114, 452] on span "Показники роботи компанії" at bounding box center [99, 467] width 104 height 29
